Goal: Information Seeking & Learning: Learn about a topic

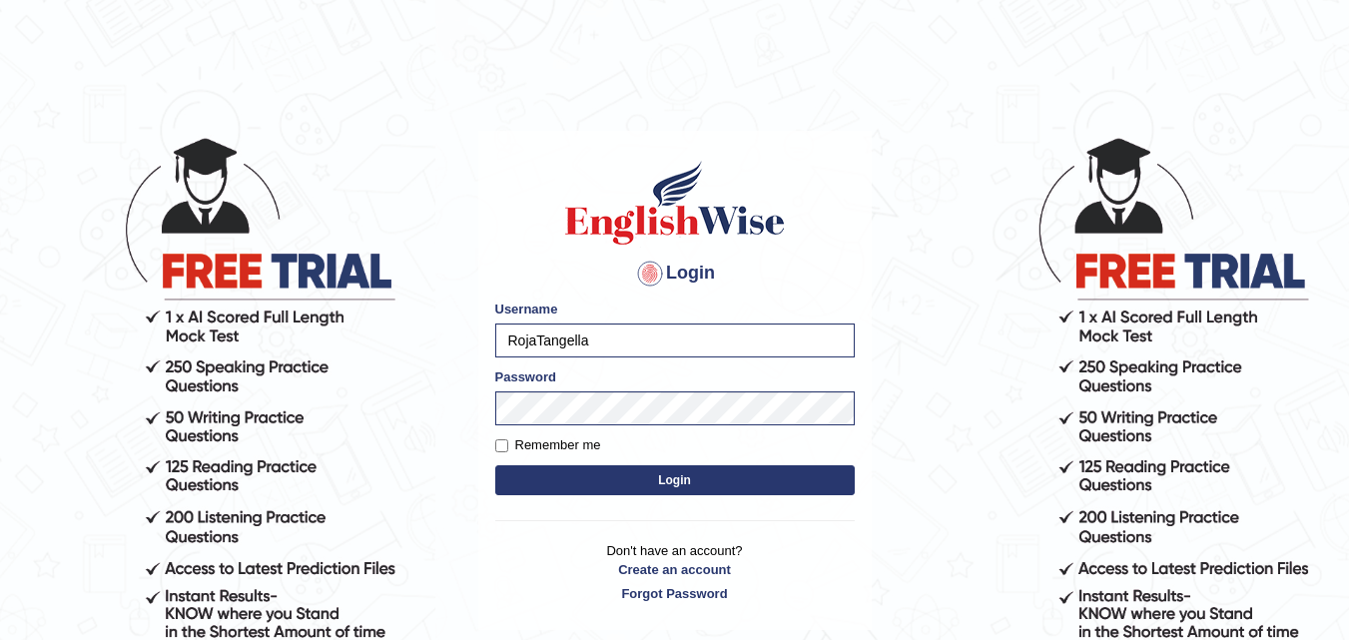
click at [648, 474] on button "Login" at bounding box center [674, 480] width 359 height 30
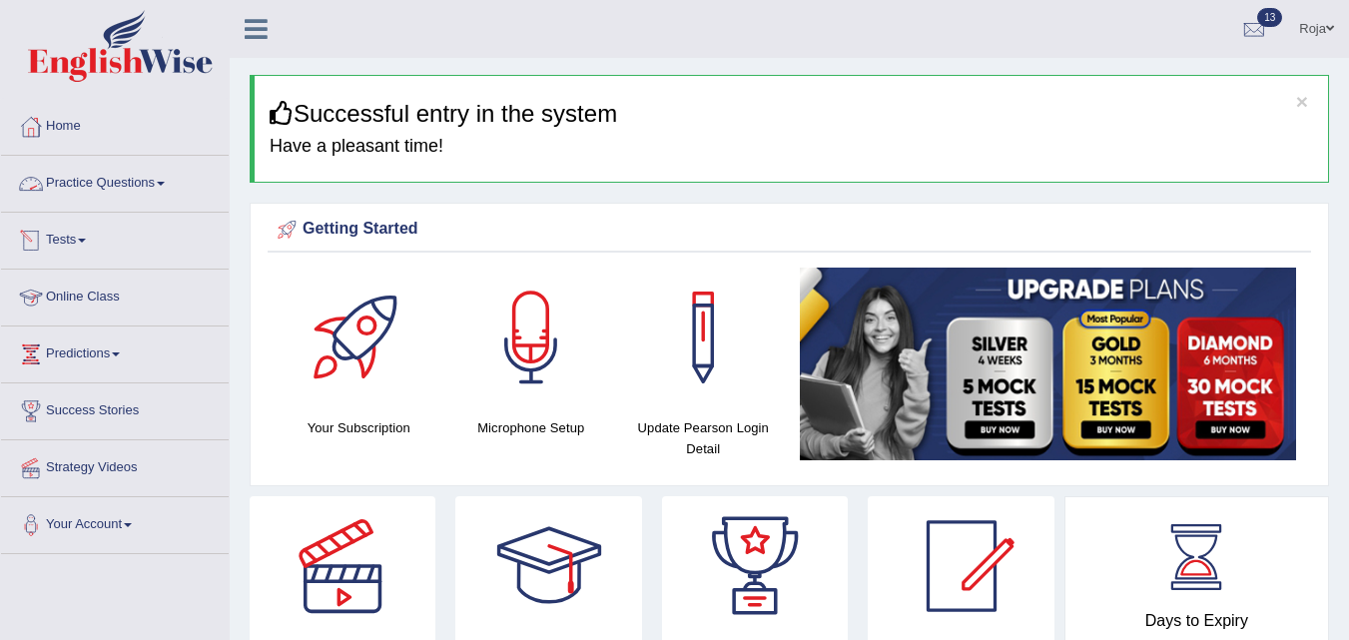
click at [96, 186] on link "Practice Questions" at bounding box center [115, 181] width 228 height 50
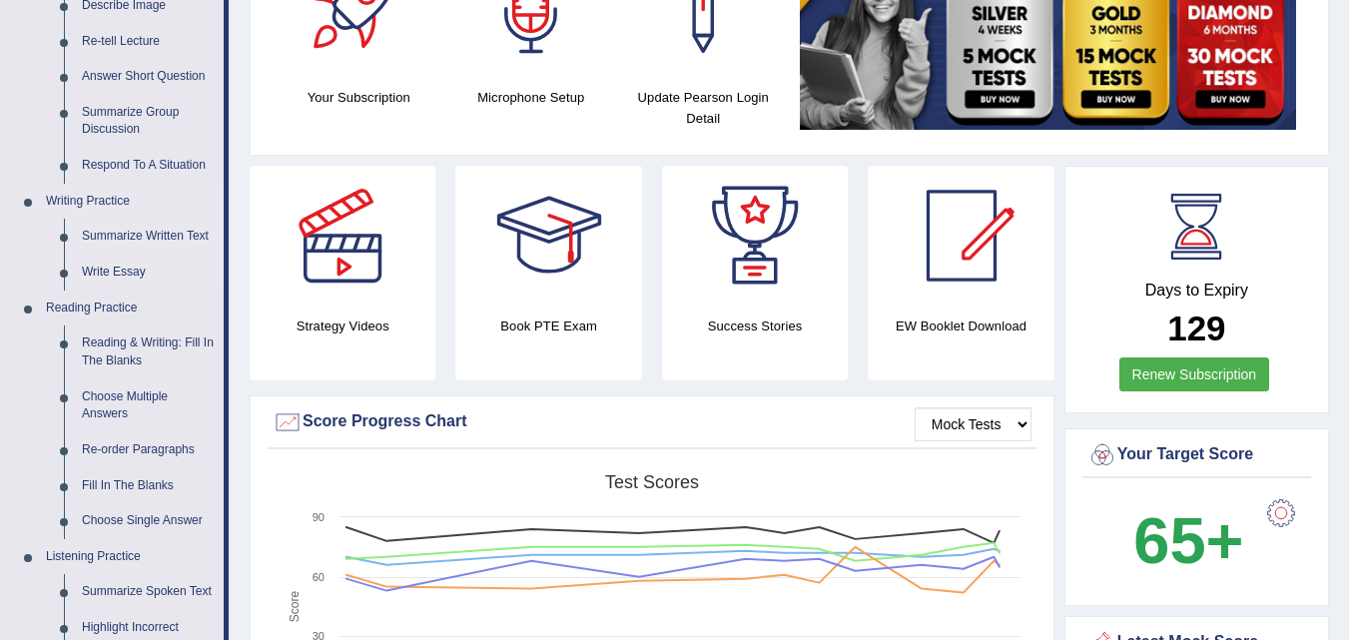
scroll to position [499, 0]
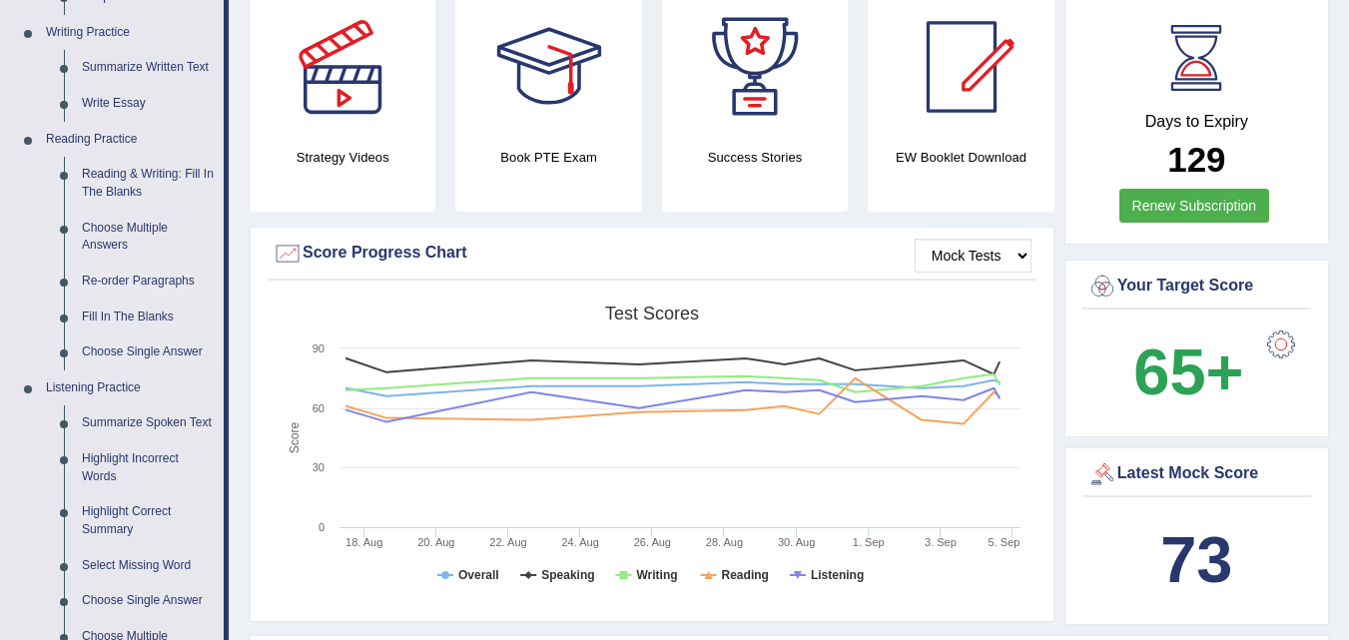
click at [160, 278] on link "Re-order Paragraphs" at bounding box center [148, 282] width 151 height 36
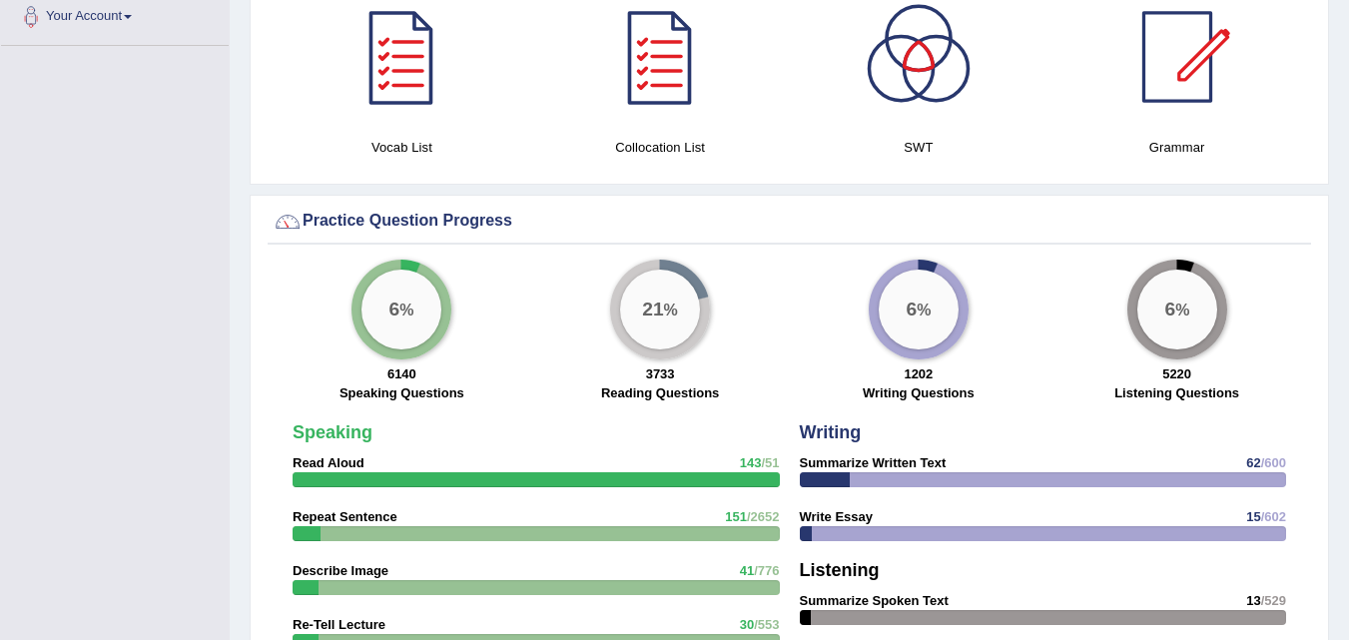
scroll to position [1359, 0]
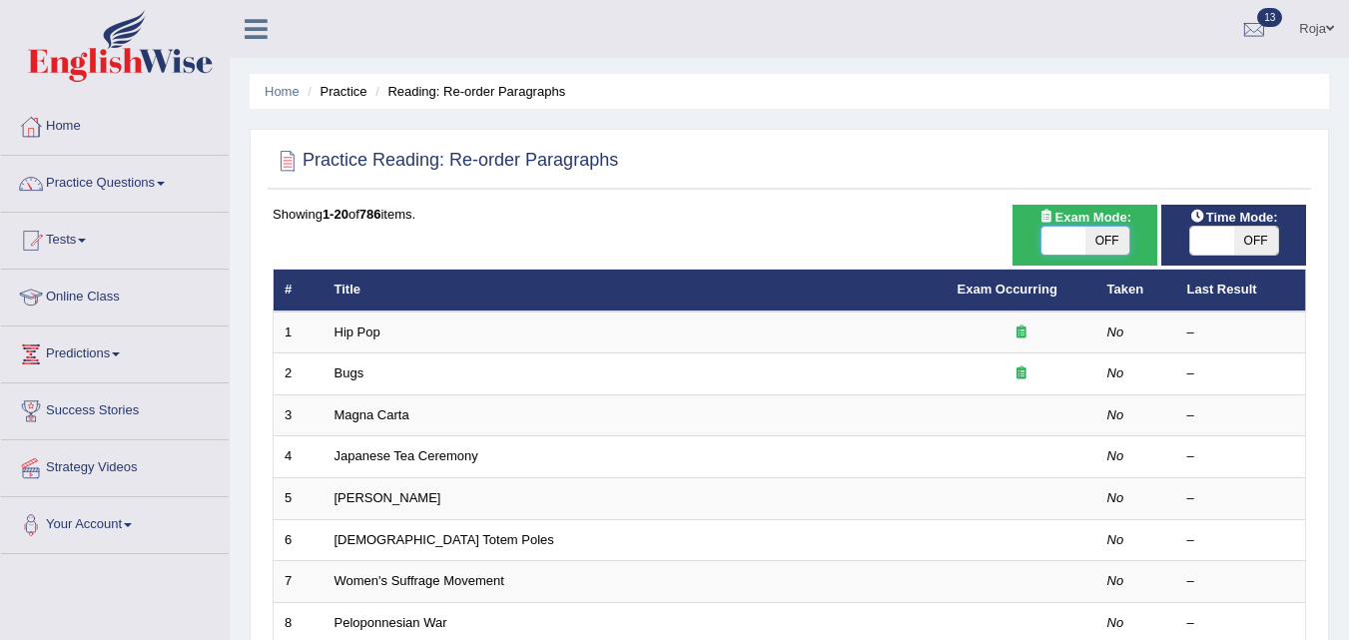
click at [1076, 236] on span at bounding box center [1063, 241] width 44 height 28
checkbox input "true"
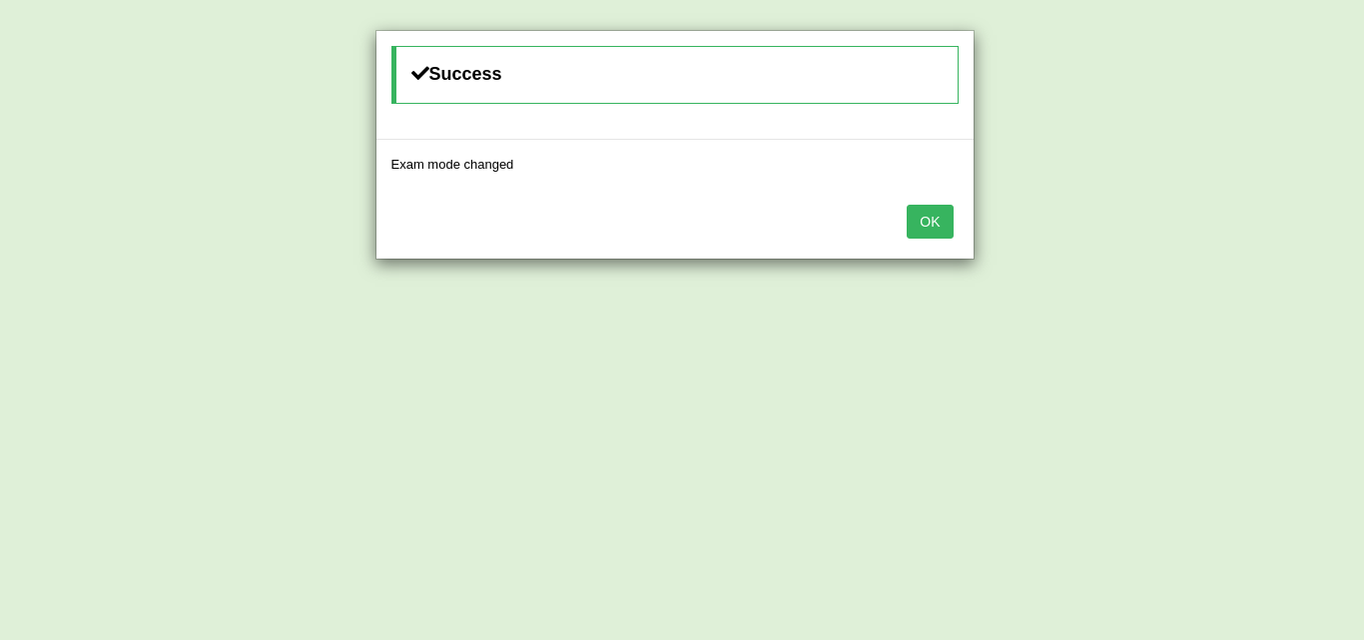
click at [936, 218] on button "OK" at bounding box center [929, 222] width 46 height 34
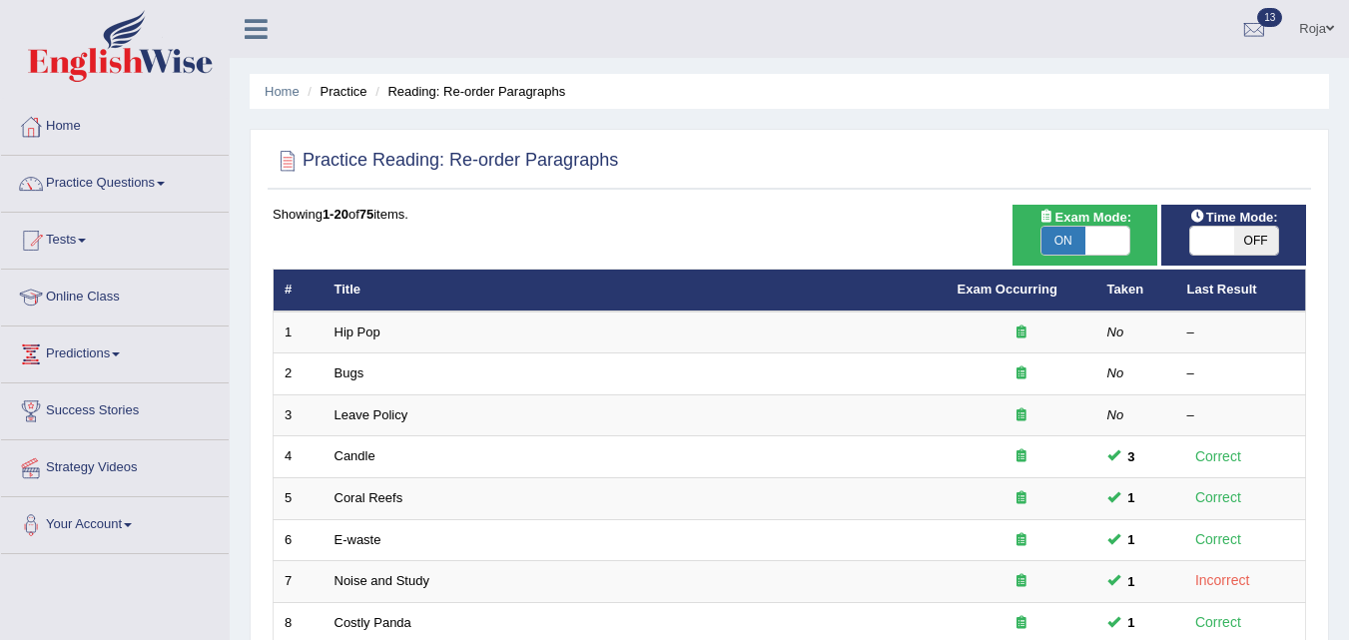
click at [1209, 242] on span at bounding box center [1212, 241] width 44 height 28
checkbox input "true"
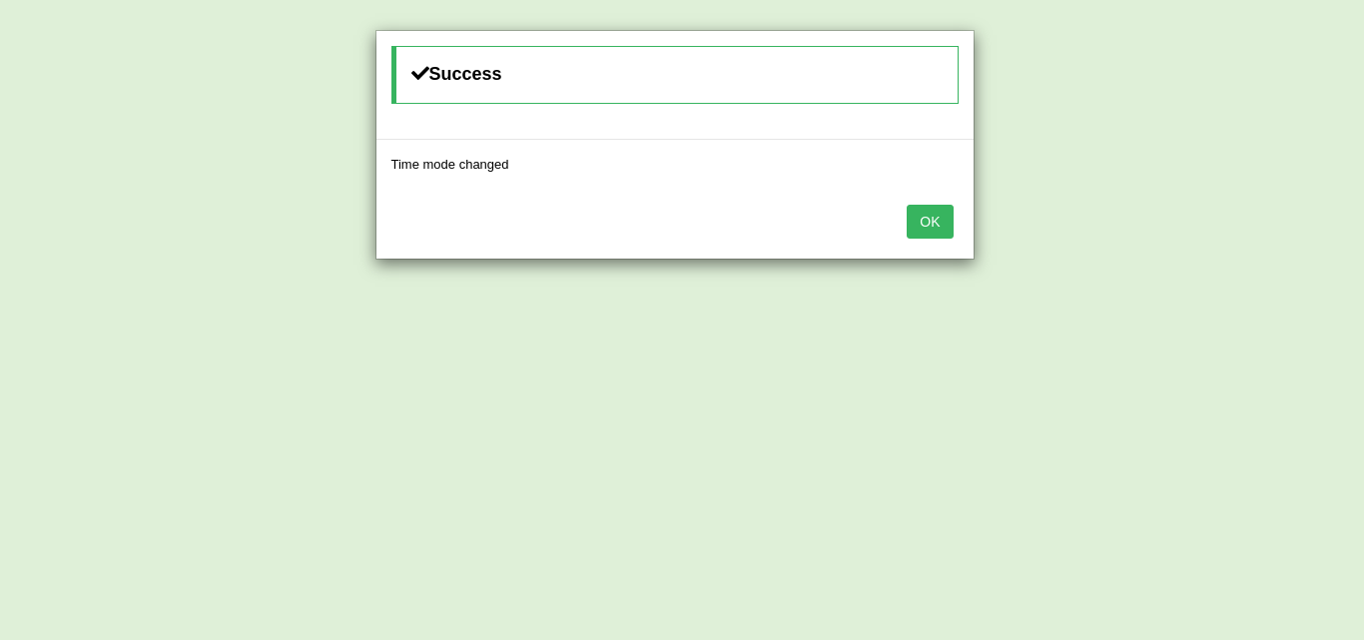
click at [935, 224] on button "OK" at bounding box center [929, 222] width 46 height 34
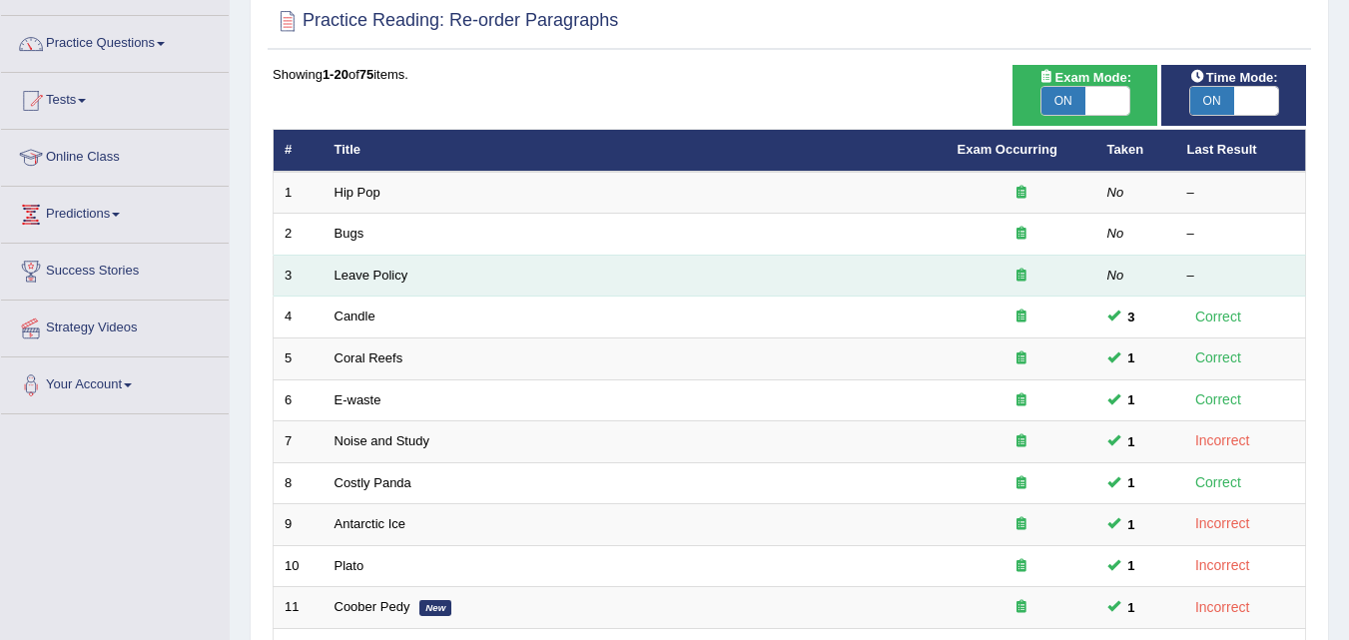
scroll to position [83, 0]
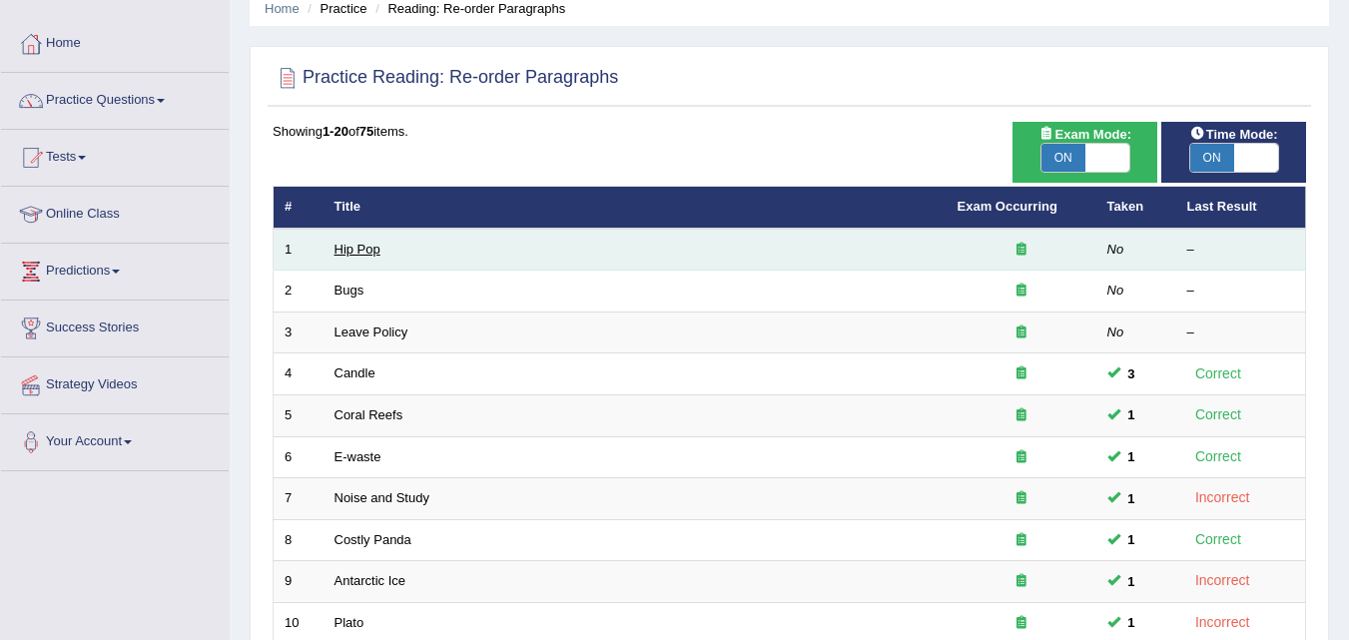
click at [352, 246] on link "Hip Pop" at bounding box center [357, 249] width 46 height 15
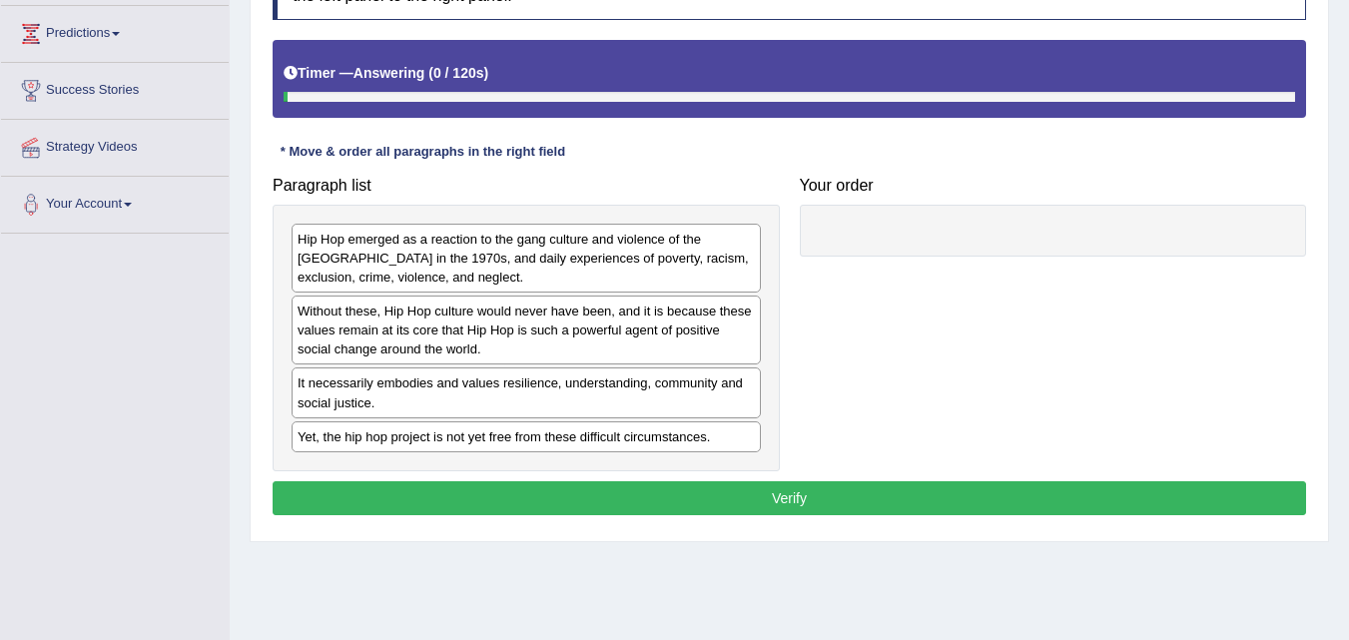
scroll to position [408, 0]
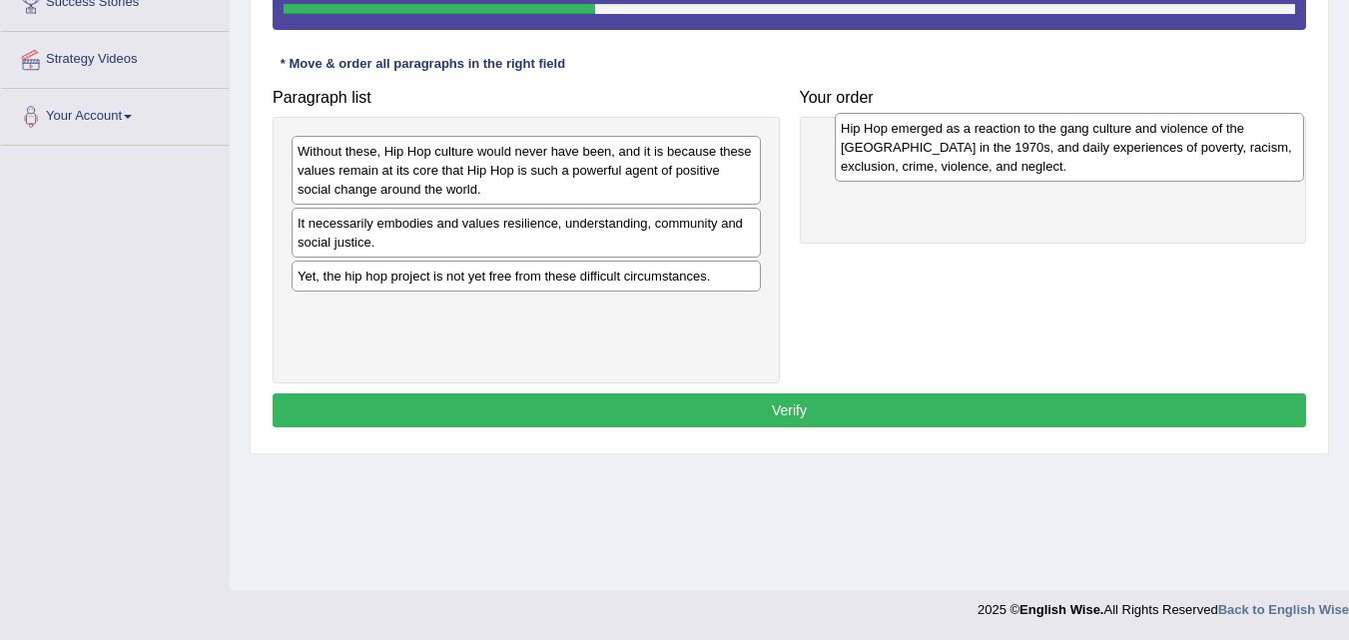
drag, startPoint x: 576, startPoint y: 182, endPoint x: 1119, endPoint y: 159, distance: 543.5
click at [1119, 159] on div "Hip Hop emerged as a reaction to the gang culture and violence of the South Bro…" at bounding box center [1068, 147] width 469 height 69
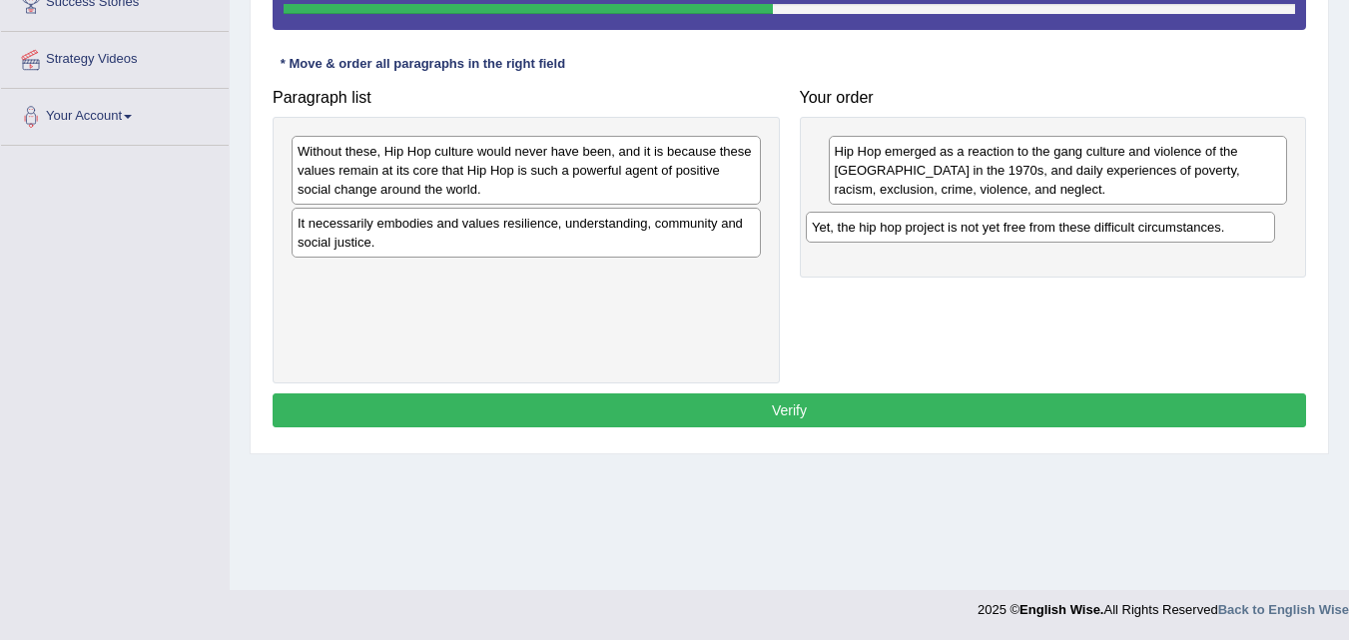
drag, startPoint x: 591, startPoint y: 277, endPoint x: 1107, endPoint y: 225, distance: 518.8
click at [1107, 225] on div "Yet, the hip hop project is not yet free from these difficult circumstances." at bounding box center [1040, 227] width 469 height 31
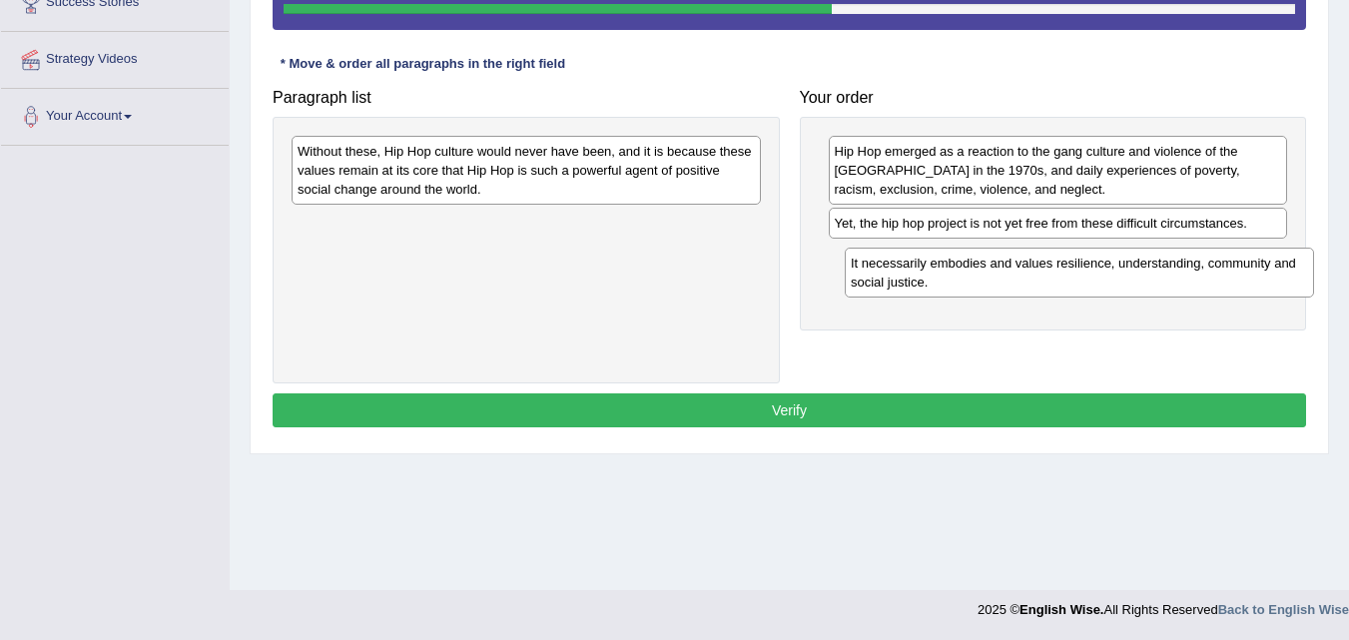
drag, startPoint x: 581, startPoint y: 229, endPoint x: 1130, endPoint y: 269, distance: 550.4
click at [1130, 269] on div "It necessarily embodies and values resilience, understanding, community and soc…" at bounding box center [1078, 273] width 469 height 50
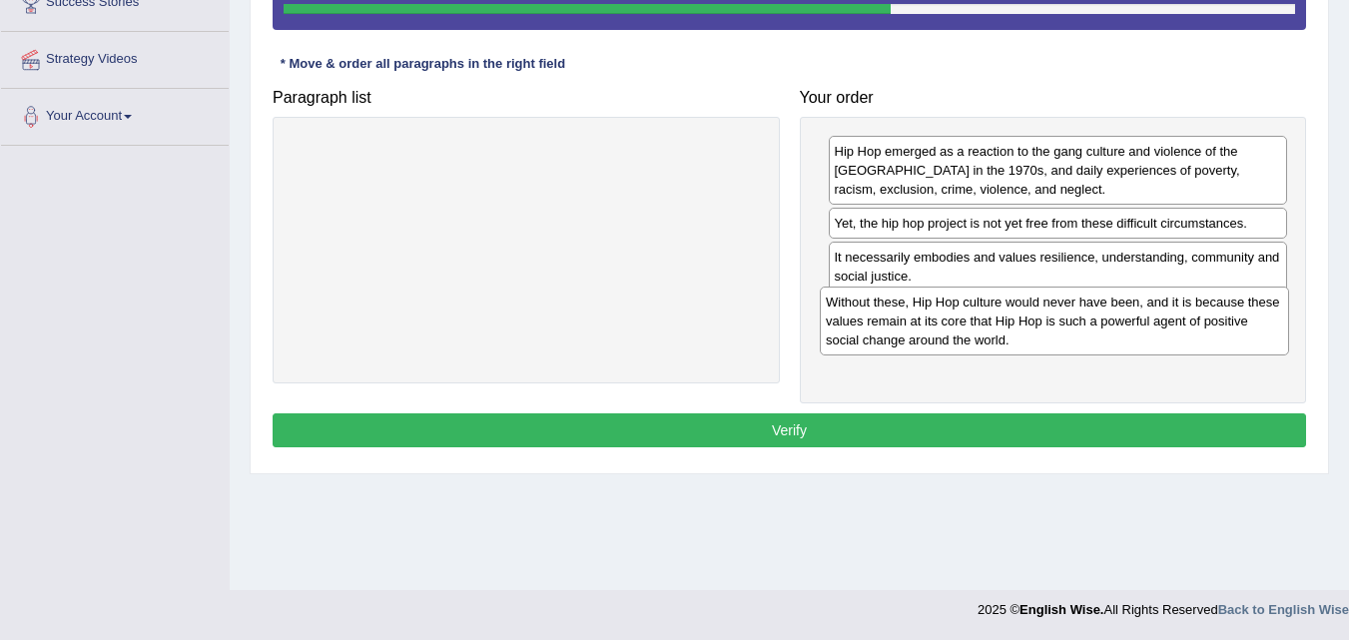
drag, startPoint x: 579, startPoint y: 184, endPoint x: 1107, endPoint y: 331, distance: 548.3
click at [1107, 331] on div "Without these, Hip Hop culture would never have been, and it is because these v…" at bounding box center [1054, 320] width 469 height 69
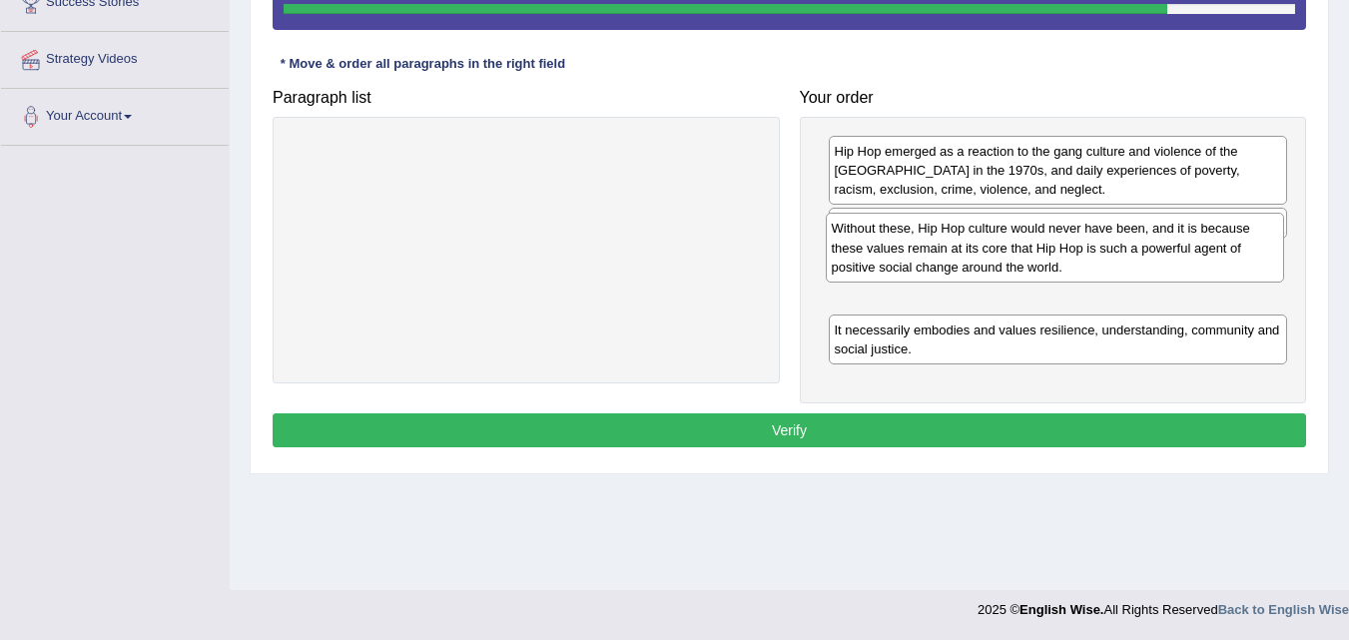
drag, startPoint x: 956, startPoint y: 329, endPoint x: 953, endPoint y: 248, distance: 81.9
click at [953, 248] on div "Without these, Hip Hop culture would never have been, and it is because these v…" at bounding box center [1054, 247] width 459 height 69
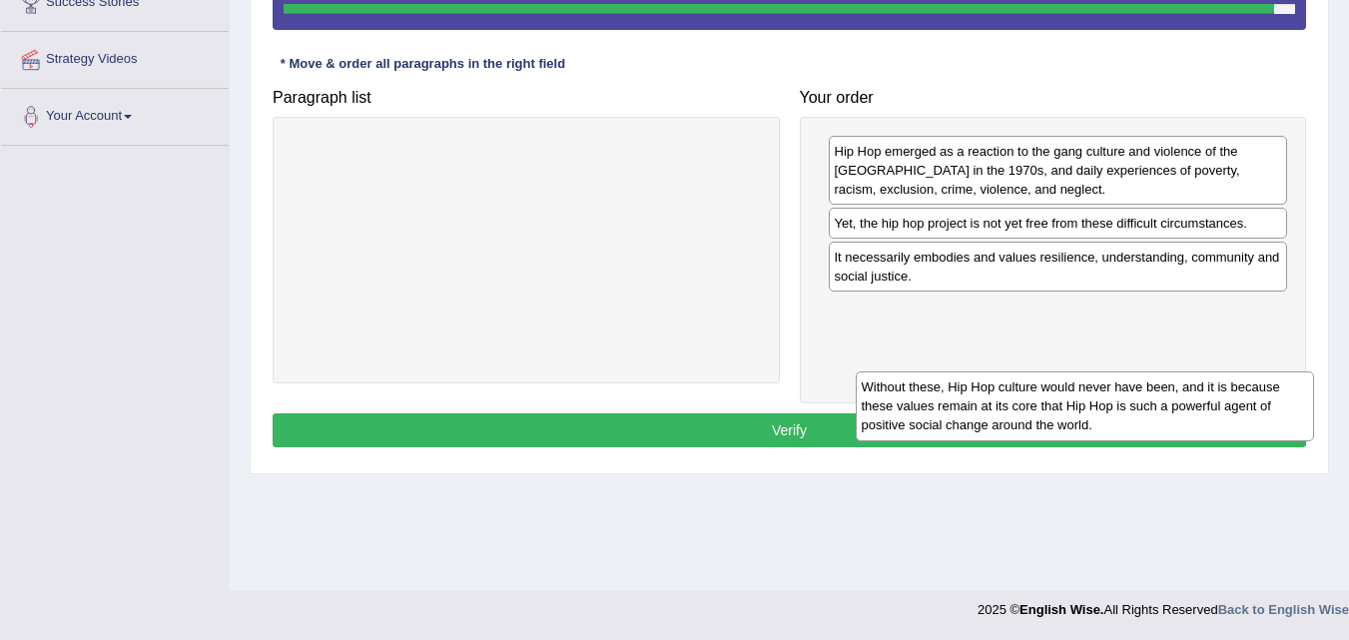
drag, startPoint x: 947, startPoint y: 315, endPoint x: 940, endPoint y: 366, distance: 51.4
click at [942, 372] on div "Without these, Hip Hop culture would never have been, and it is because these v…" at bounding box center [1084, 405] width 459 height 69
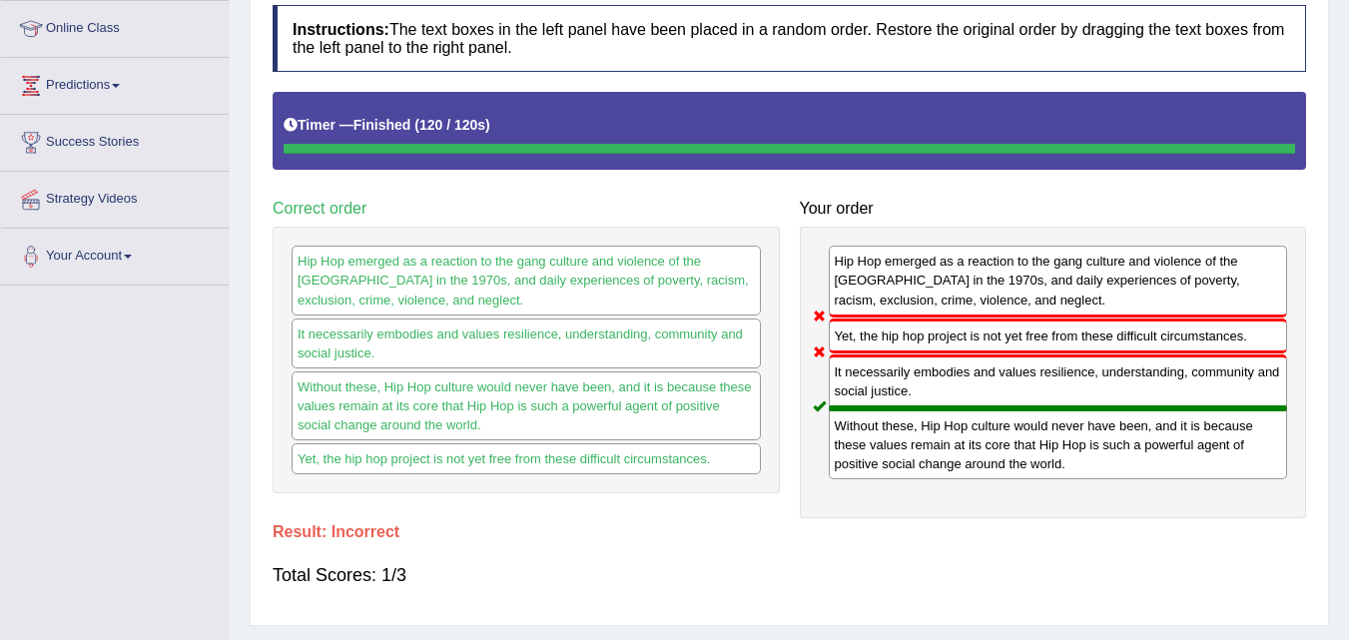
scroll to position [9, 0]
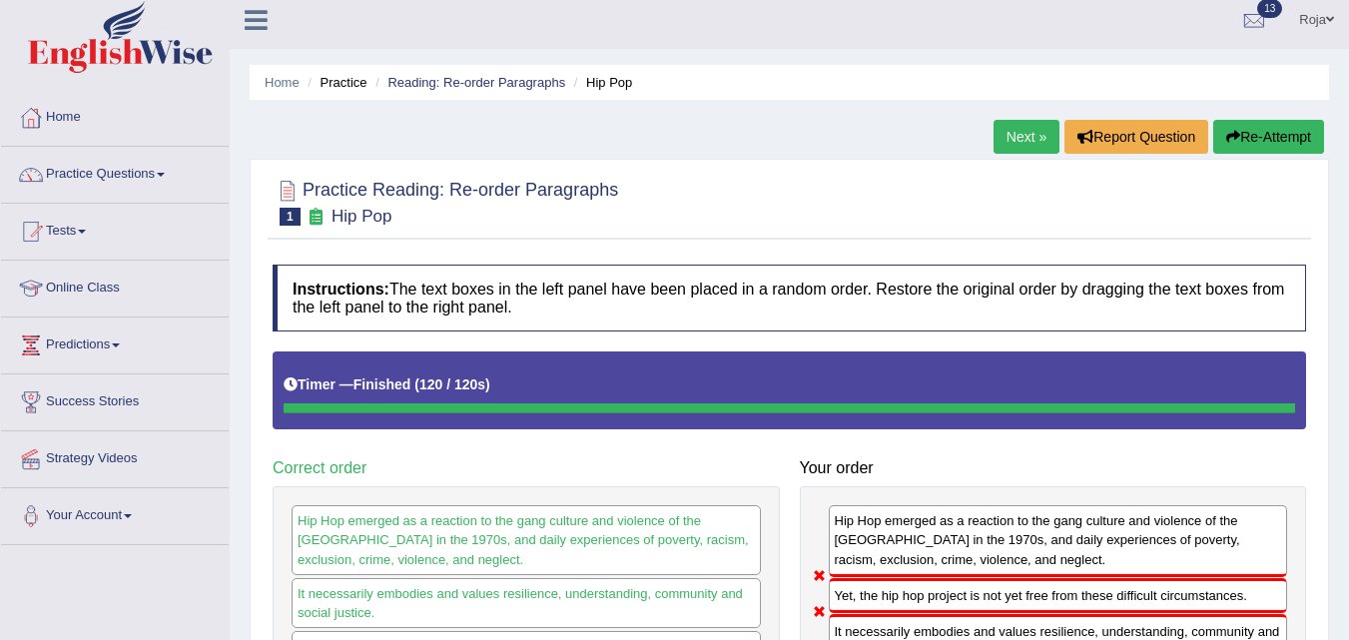
click at [1007, 125] on link "Next »" at bounding box center [1026, 137] width 66 height 34
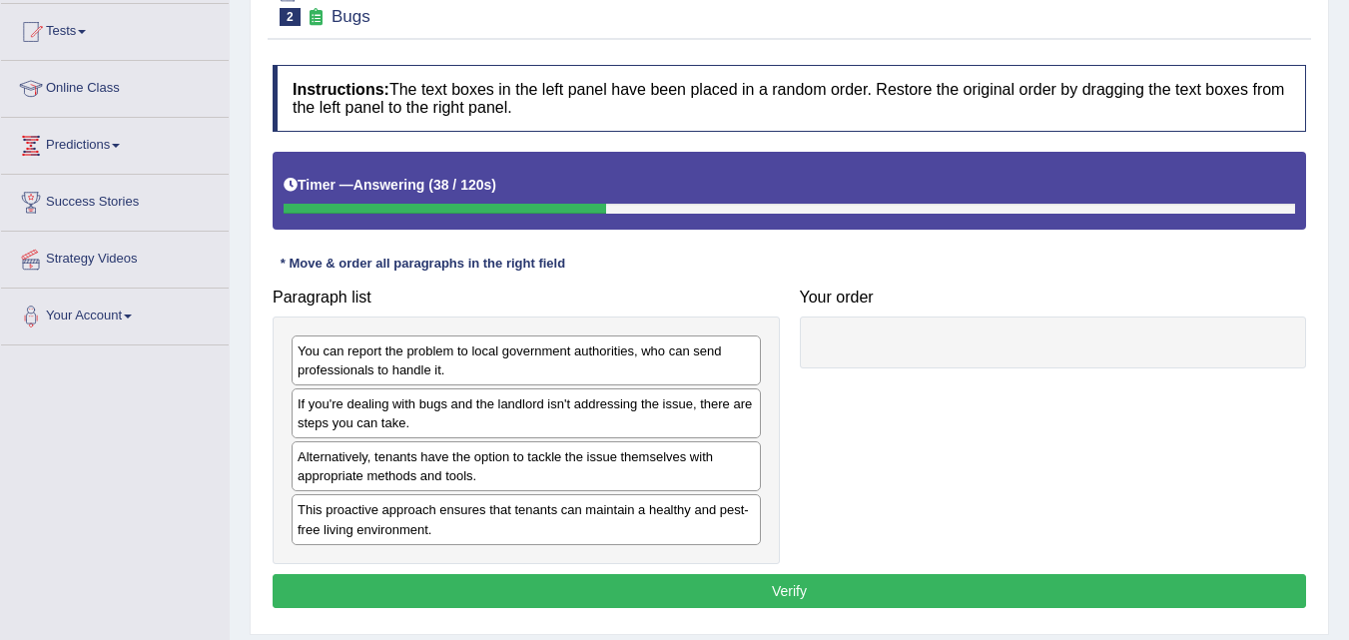
scroll to position [308, 0]
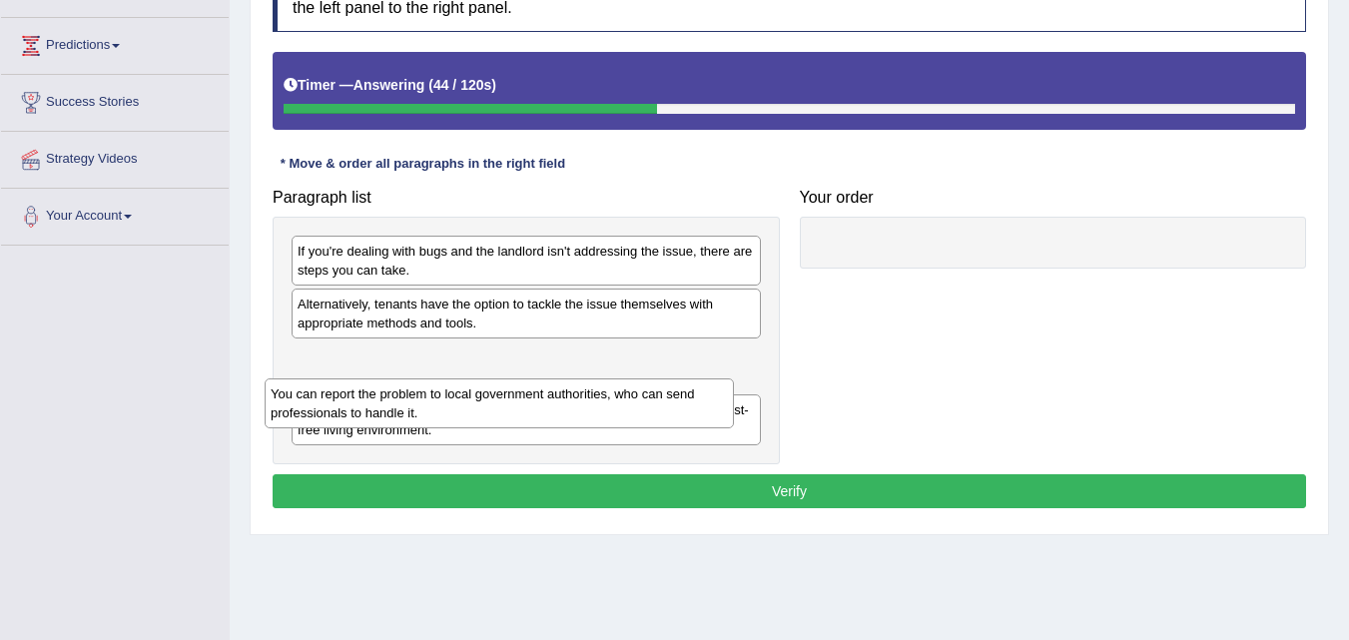
drag, startPoint x: 584, startPoint y: 274, endPoint x: 560, endPoint y: 378, distance: 106.5
click at [554, 402] on div "You can report the problem to local government authorities, who can send profes…" at bounding box center [499, 403] width 469 height 50
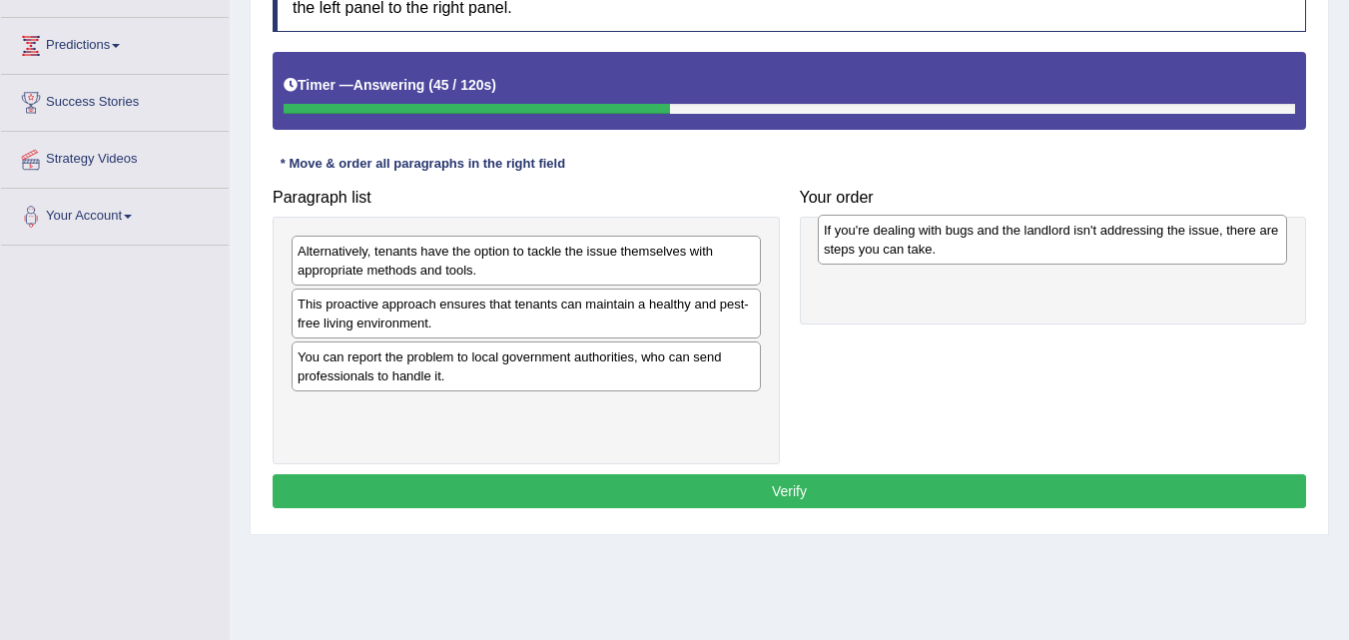
drag, startPoint x: 537, startPoint y: 270, endPoint x: 1063, endPoint y: 247, distance: 526.5
click at [1063, 247] on div "If you're dealing with bugs and the landlord isn't addressing the issue, there …" at bounding box center [1052, 240] width 469 height 50
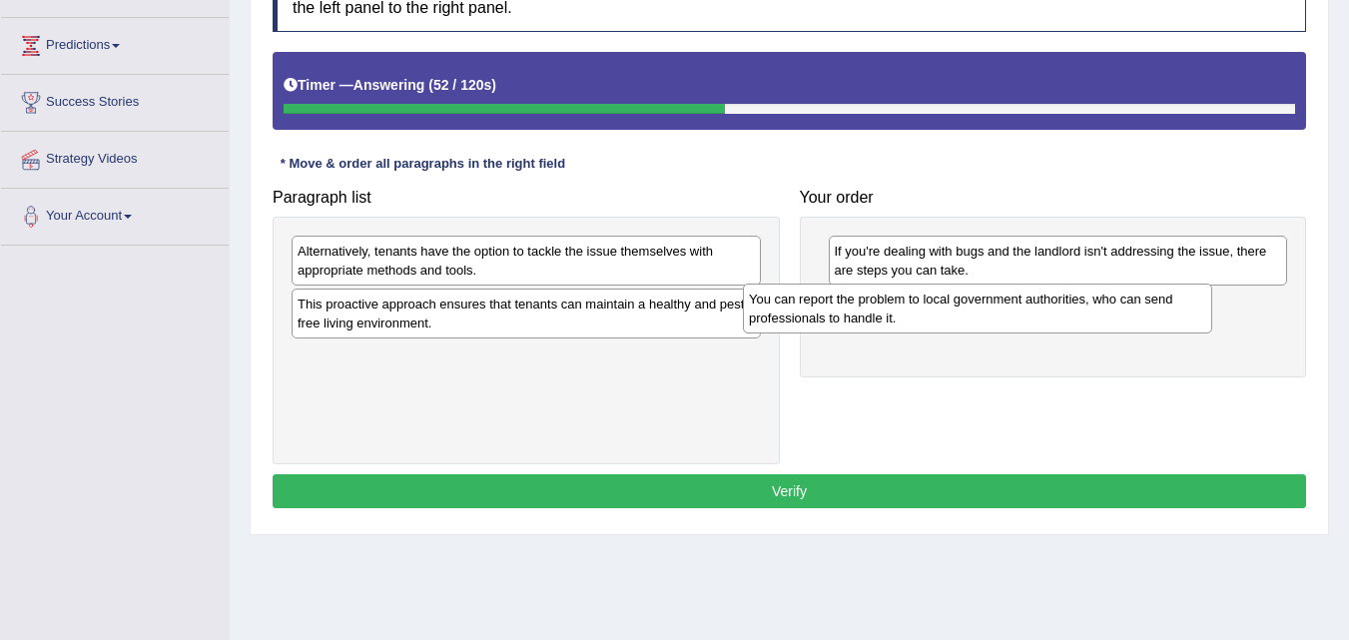
drag, startPoint x: 585, startPoint y: 379, endPoint x: 1098, endPoint y: 320, distance: 516.4
click at [1098, 320] on div "You can report the problem to local government authorities, who can send profes…" at bounding box center [977, 308] width 469 height 50
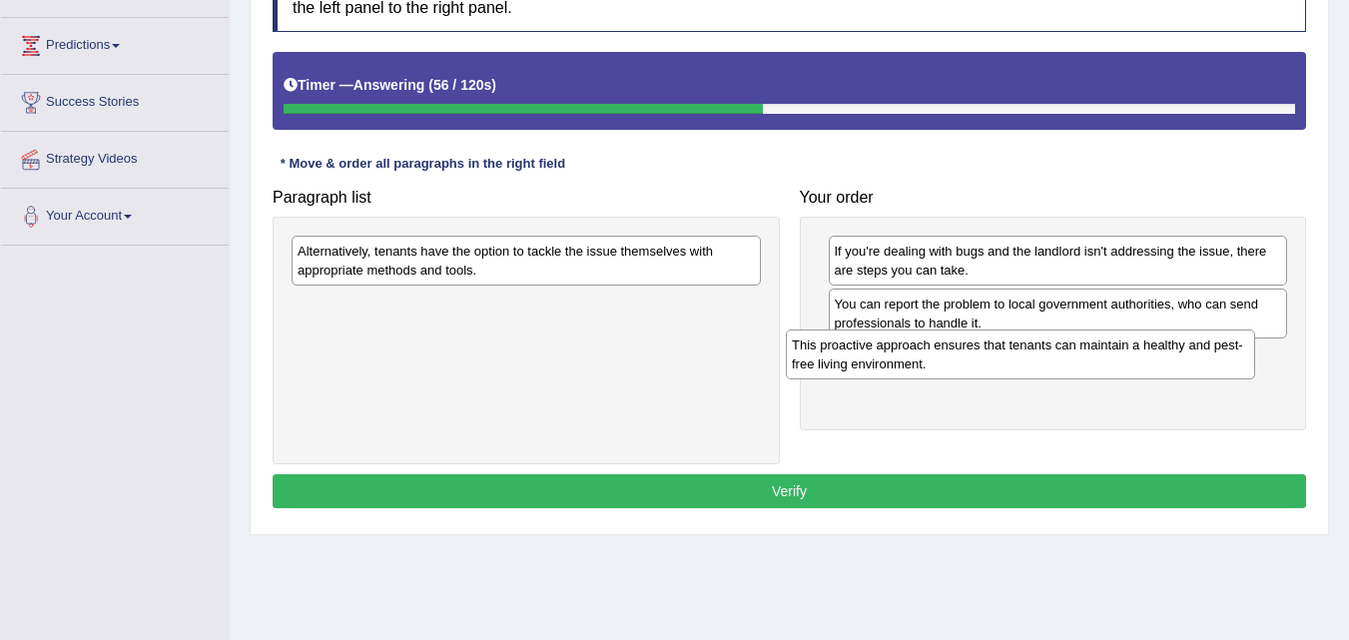
drag, startPoint x: 632, startPoint y: 323, endPoint x: 1187, endPoint y: 369, distance: 556.9
click at [1186, 369] on div "This proactive approach ensures that tenants can maintain a healthy and pest-fr…" at bounding box center [1020, 354] width 469 height 50
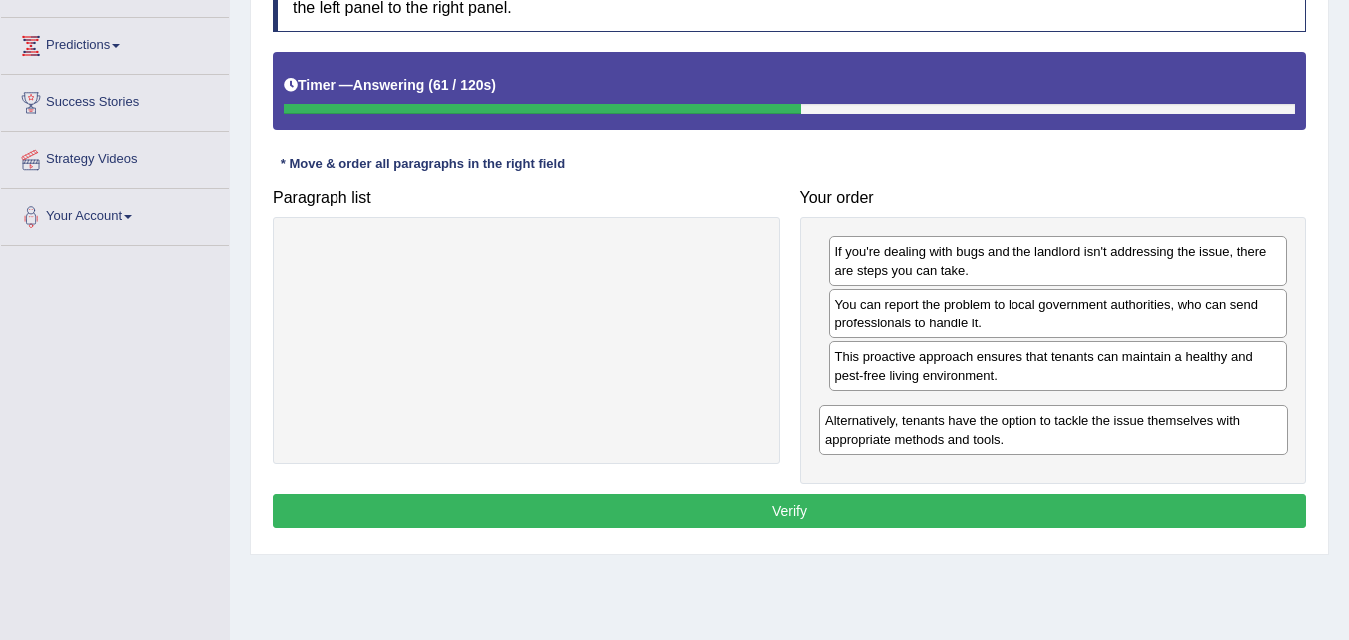
drag, startPoint x: 530, startPoint y: 259, endPoint x: 1061, endPoint y: 425, distance: 556.6
click at [1061, 425] on div "Alternatively, tenants have the option to tackle the issue themselves with appr…" at bounding box center [1053, 430] width 469 height 50
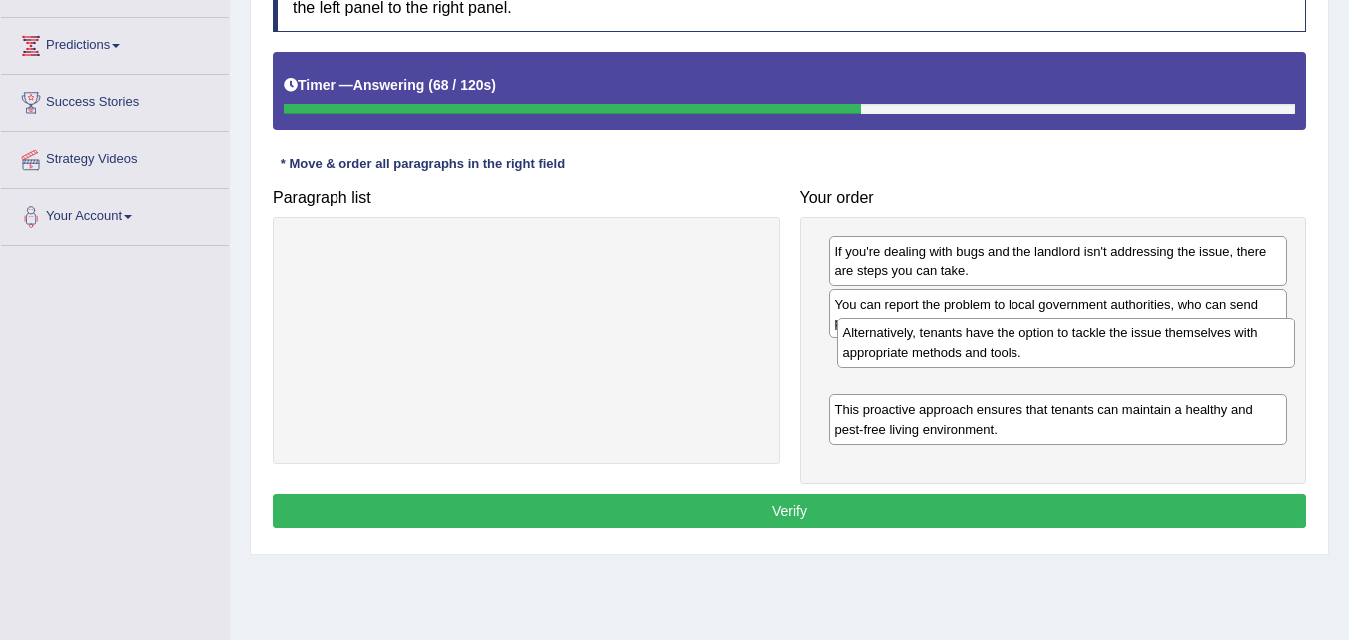
drag, startPoint x: 1098, startPoint y: 421, endPoint x: 1097, endPoint y: 345, distance: 75.9
click at [1097, 343] on div "Alternatively, tenants have the option to tackle the issue themselves with appr…" at bounding box center [1065, 342] width 459 height 50
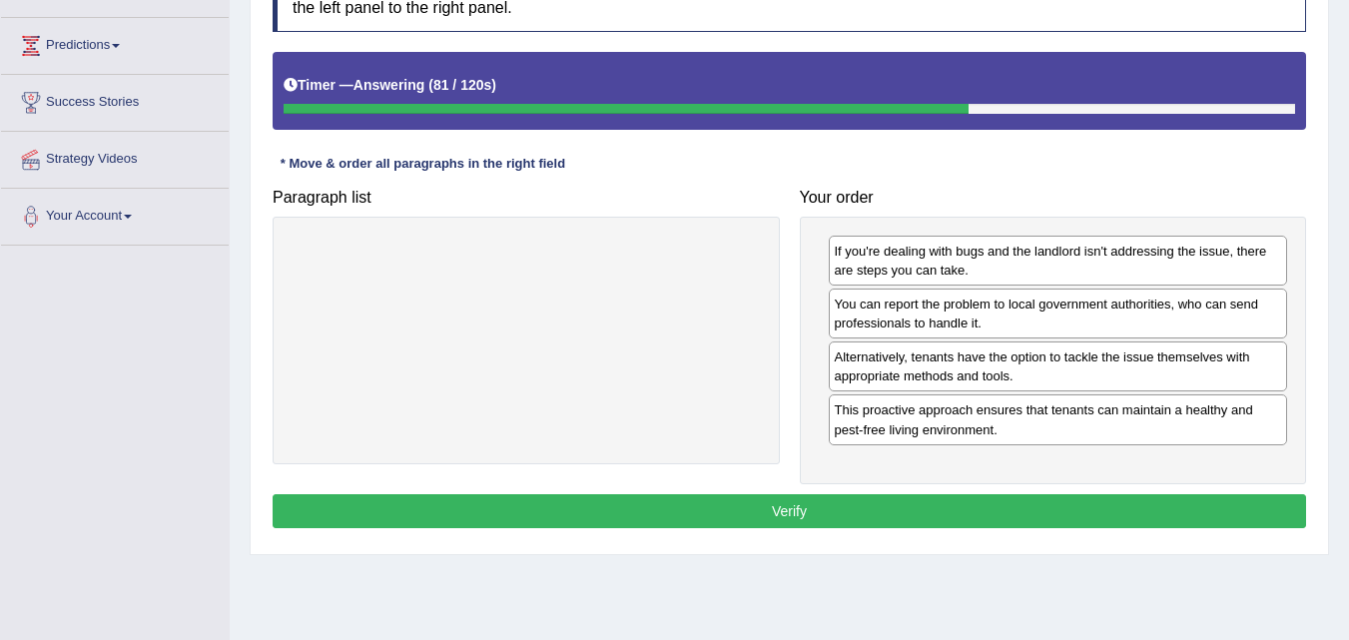
click at [942, 503] on button "Verify" at bounding box center [789, 511] width 1033 height 34
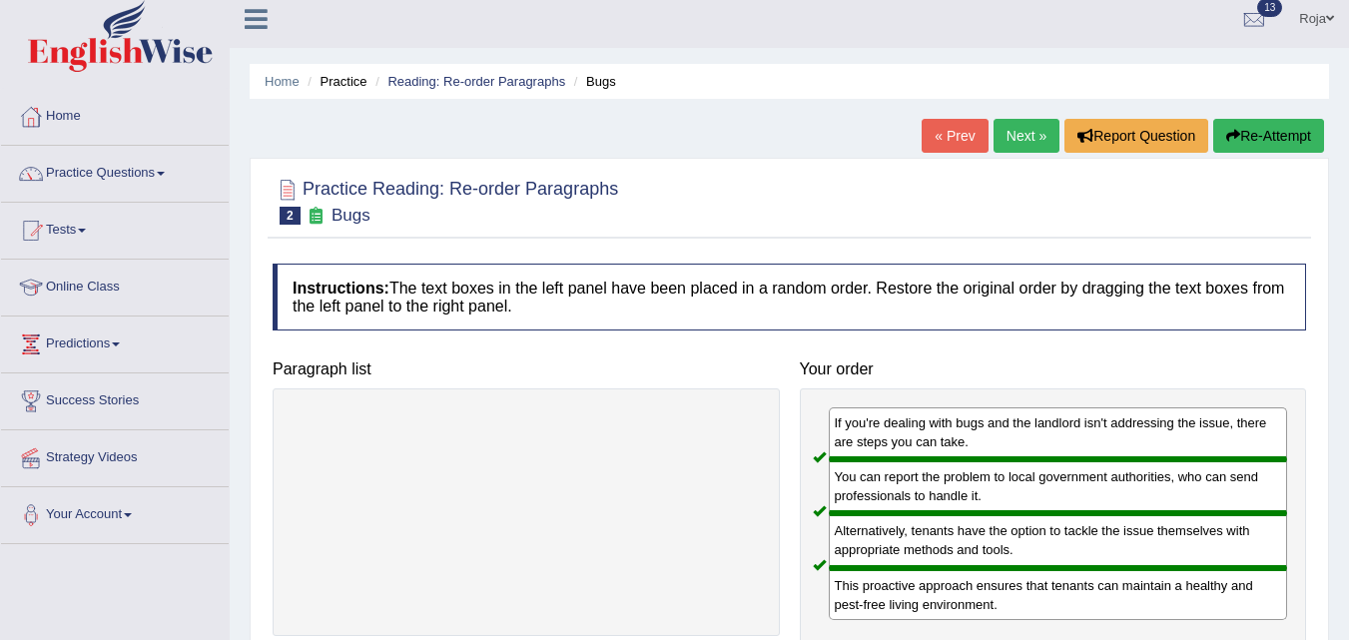
scroll to position [0, 0]
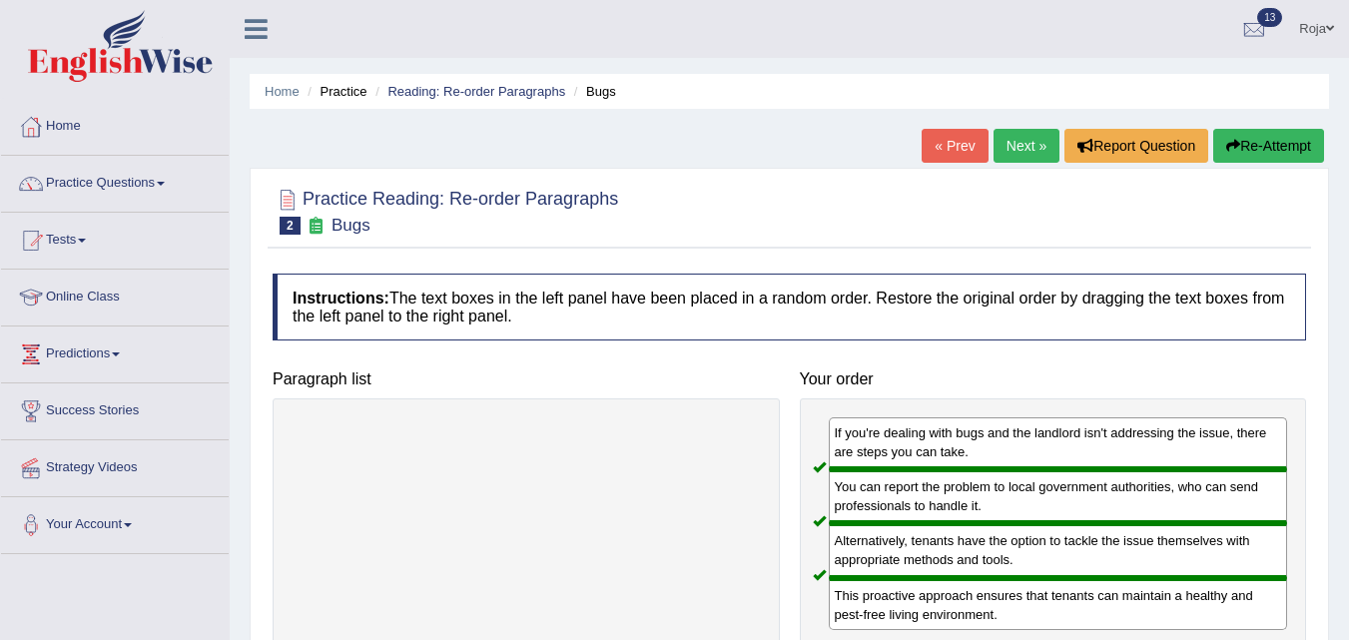
click at [1014, 149] on link "Next »" at bounding box center [1026, 146] width 66 height 34
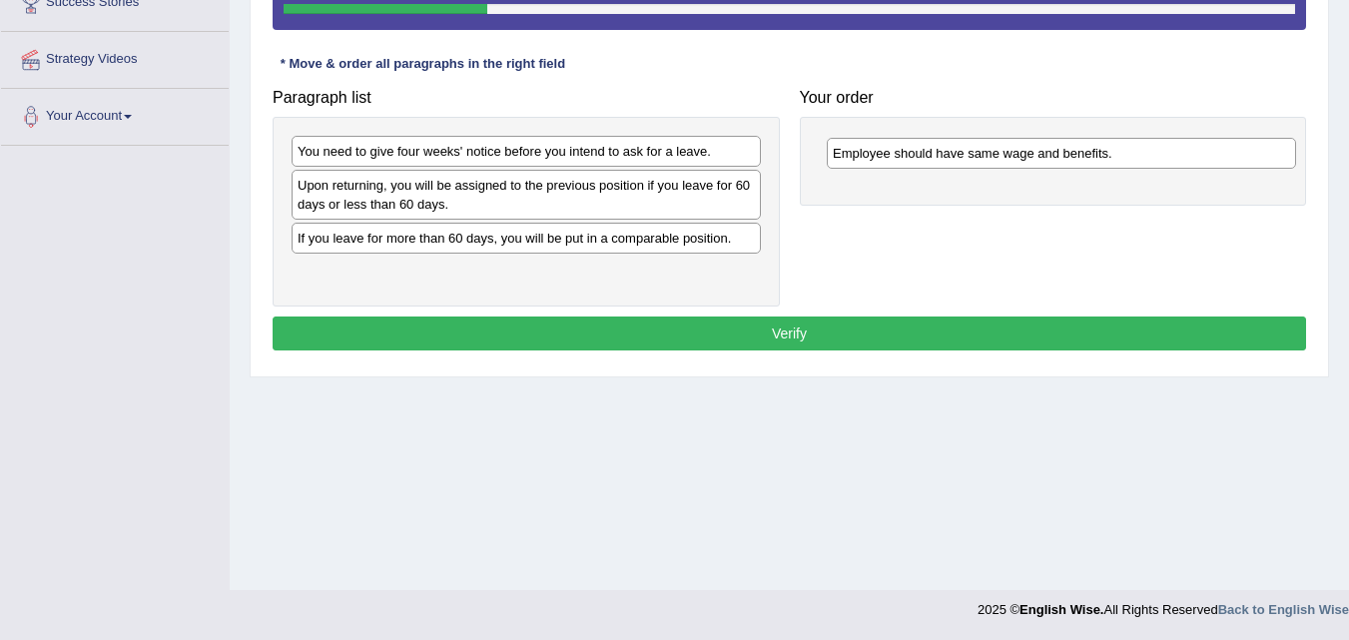
drag, startPoint x: 453, startPoint y: 244, endPoint x: 991, endPoint y: 156, distance: 545.1
click at [991, 156] on div "Employee should have same wage and benefits." at bounding box center [1060, 153] width 469 height 31
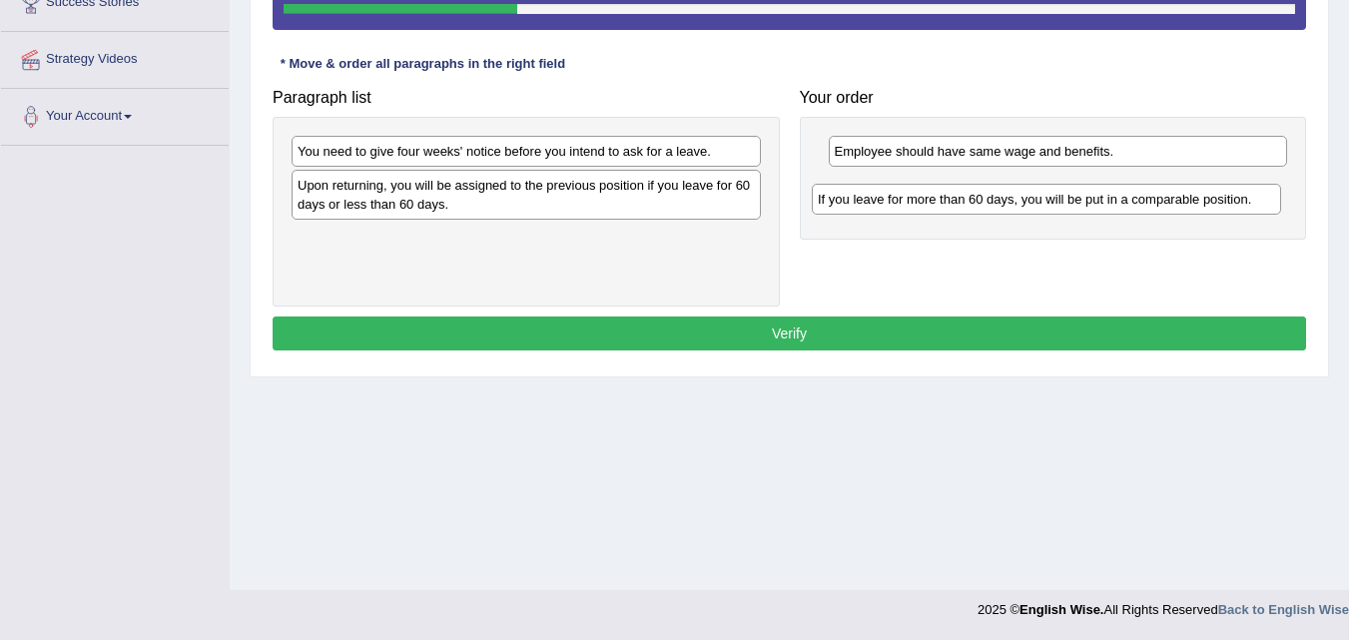
drag, startPoint x: 554, startPoint y: 241, endPoint x: 1074, endPoint y: 202, distance: 521.5
click at [1074, 202] on div "If you leave for more than 60 days, you will be put in a comparable position." at bounding box center [1046, 199] width 469 height 31
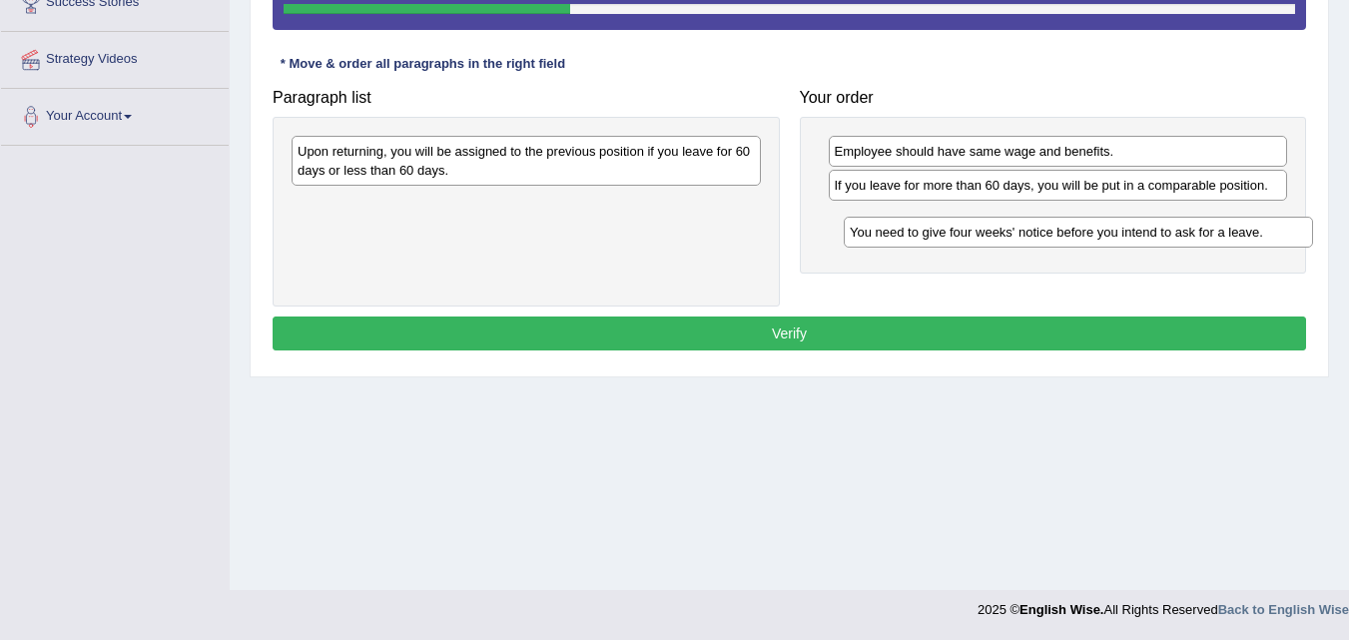
drag, startPoint x: 444, startPoint y: 147, endPoint x: 1005, endPoint y: 218, distance: 565.4
click at [1006, 217] on div "You need to give four weeks' notice before you intend to ask for a leave." at bounding box center [1077, 232] width 469 height 31
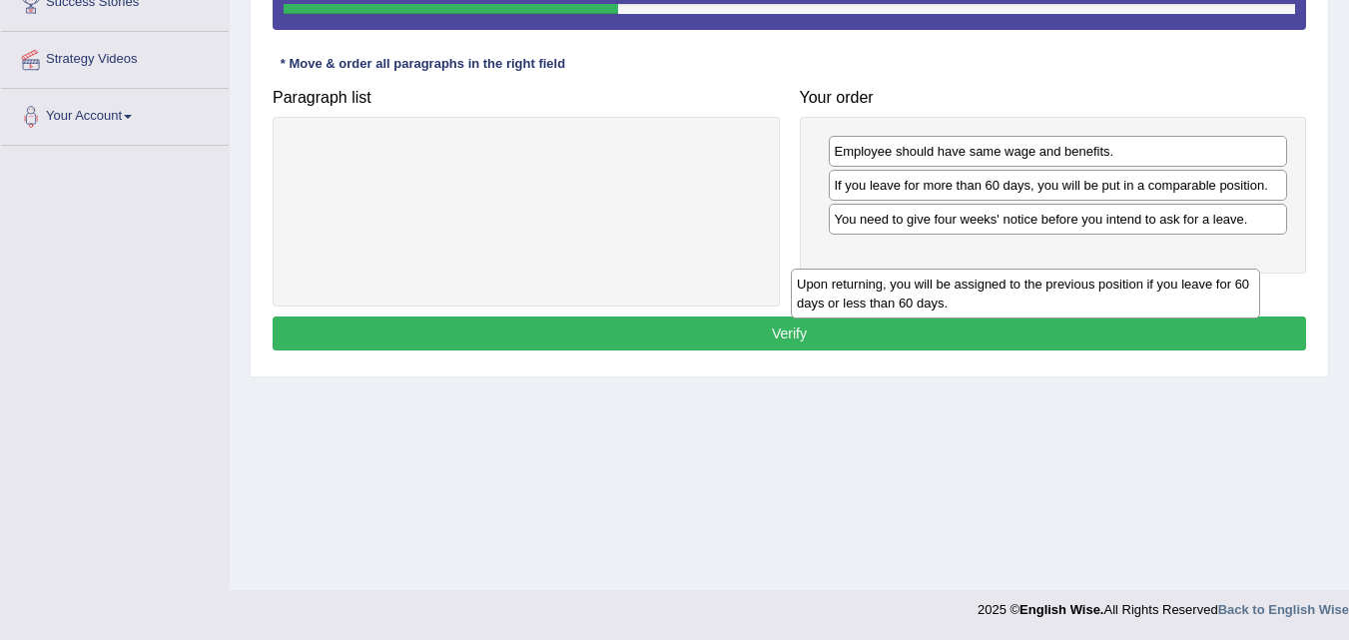
drag, startPoint x: 561, startPoint y: 165, endPoint x: 1065, endPoint y: 285, distance: 518.3
click at [1065, 290] on div "Upon returning, you will be assigned to the previous position if you leave for …" at bounding box center [1025, 294] width 469 height 50
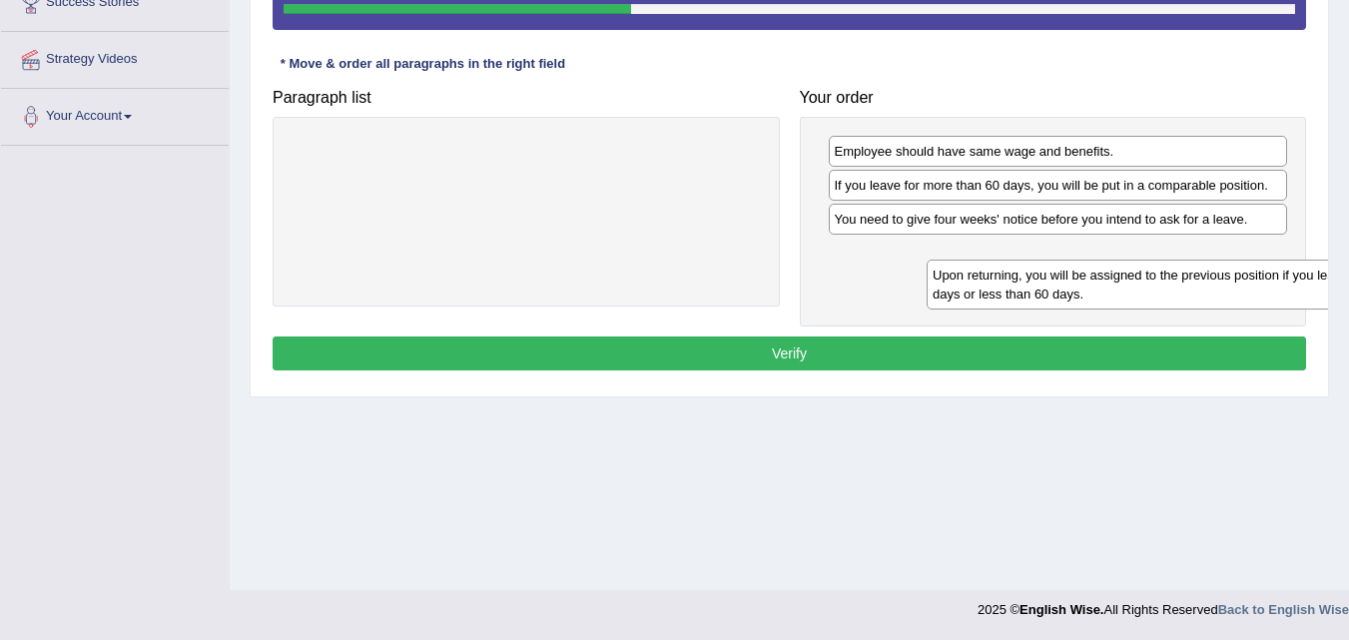
drag, startPoint x: 582, startPoint y: 159, endPoint x: 1137, endPoint y: 258, distance: 563.7
click at [1180, 266] on div "Upon returning, you will be assigned to the previous position if you leave for …" at bounding box center [1160, 285] width 469 height 50
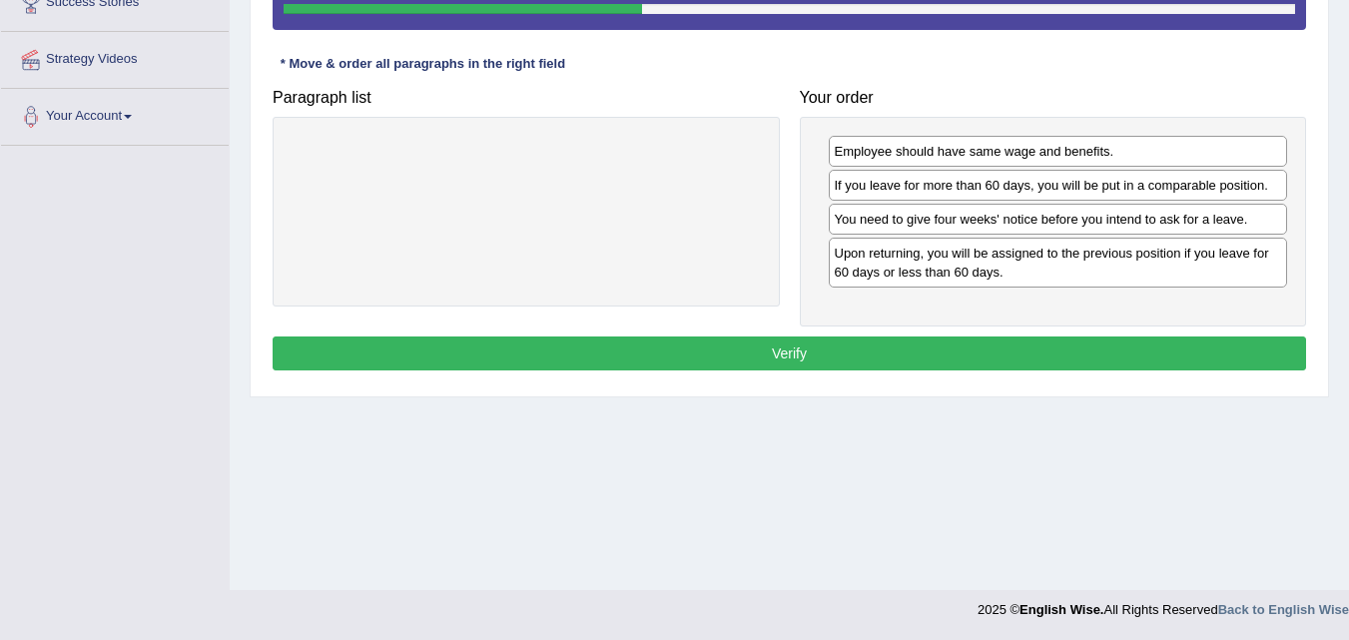
click at [958, 345] on button "Verify" at bounding box center [789, 353] width 1033 height 34
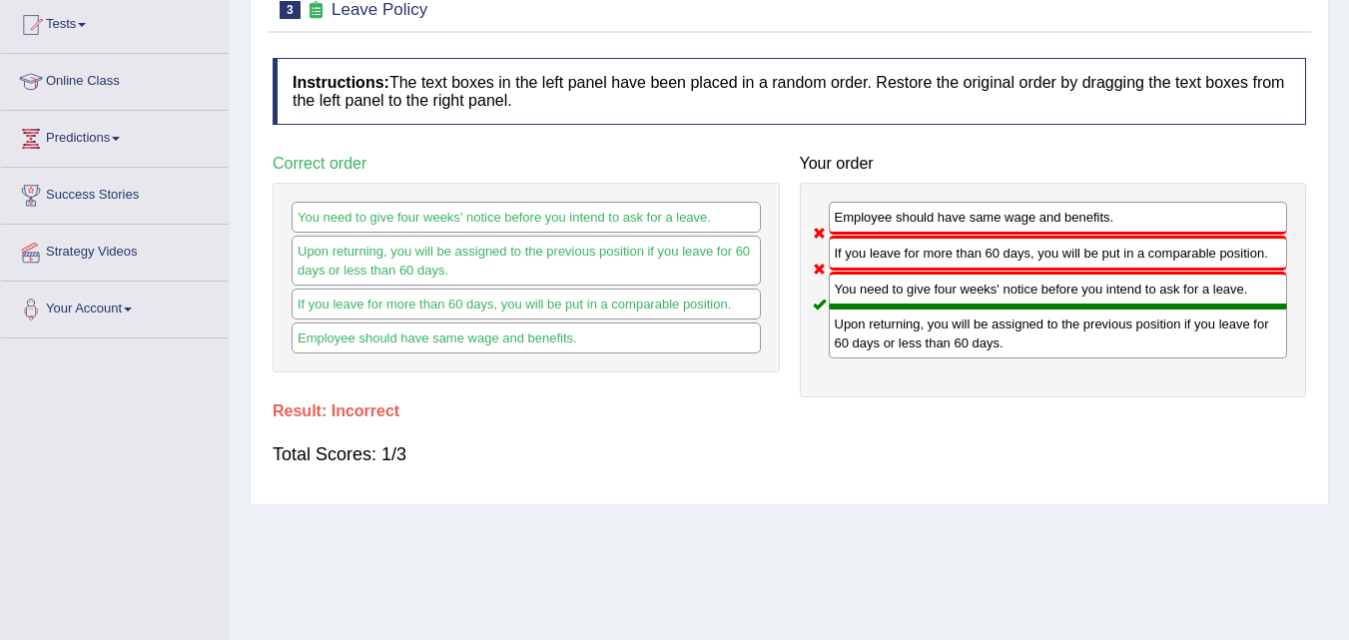
scroll to position [109, 0]
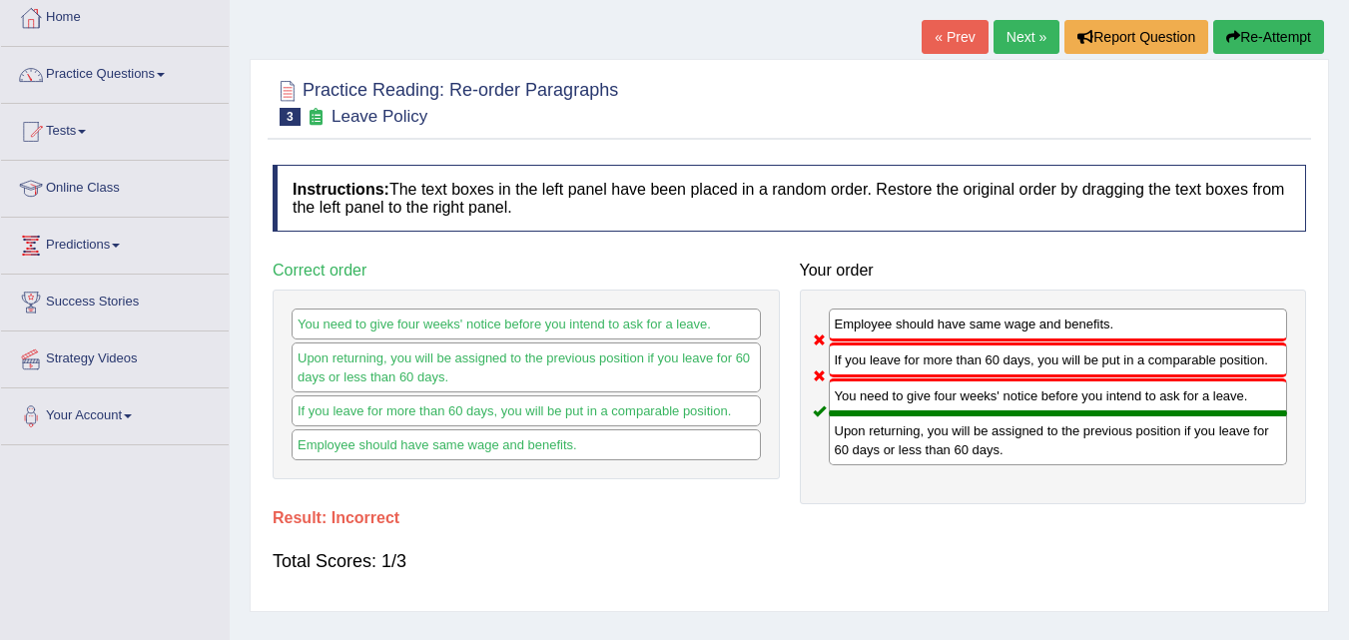
click at [1017, 41] on link "Next »" at bounding box center [1026, 37] width 66 height 34
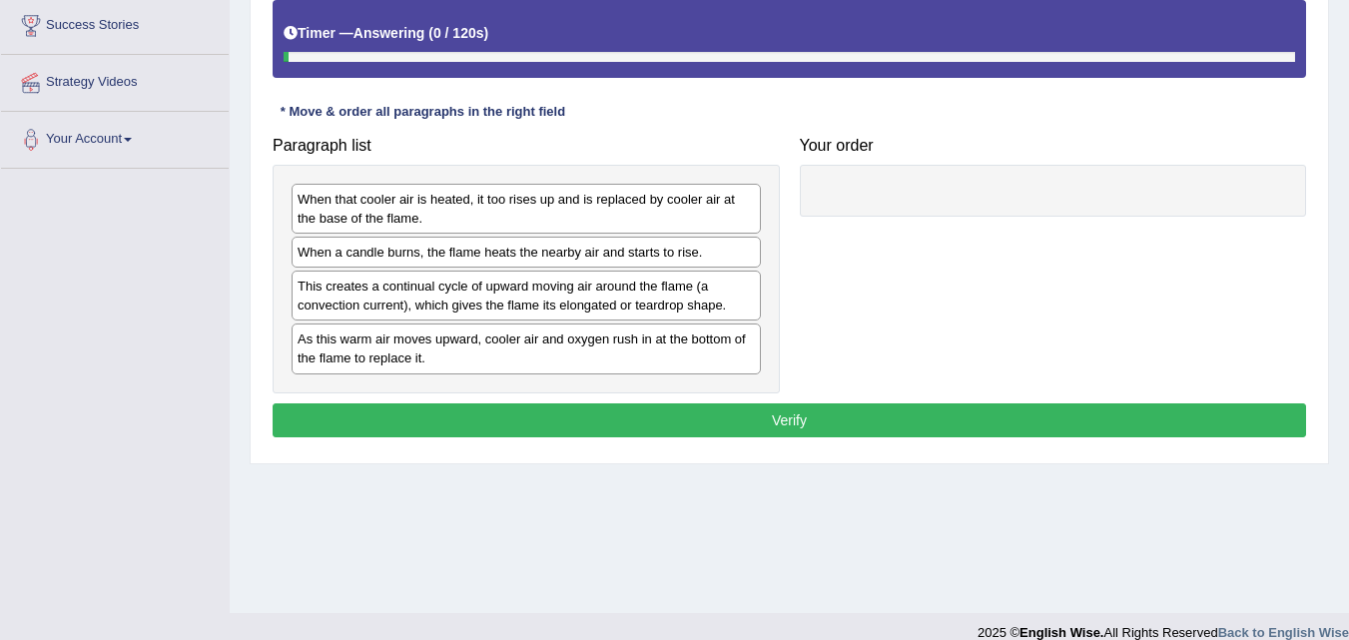
scroll to position [408, 0]
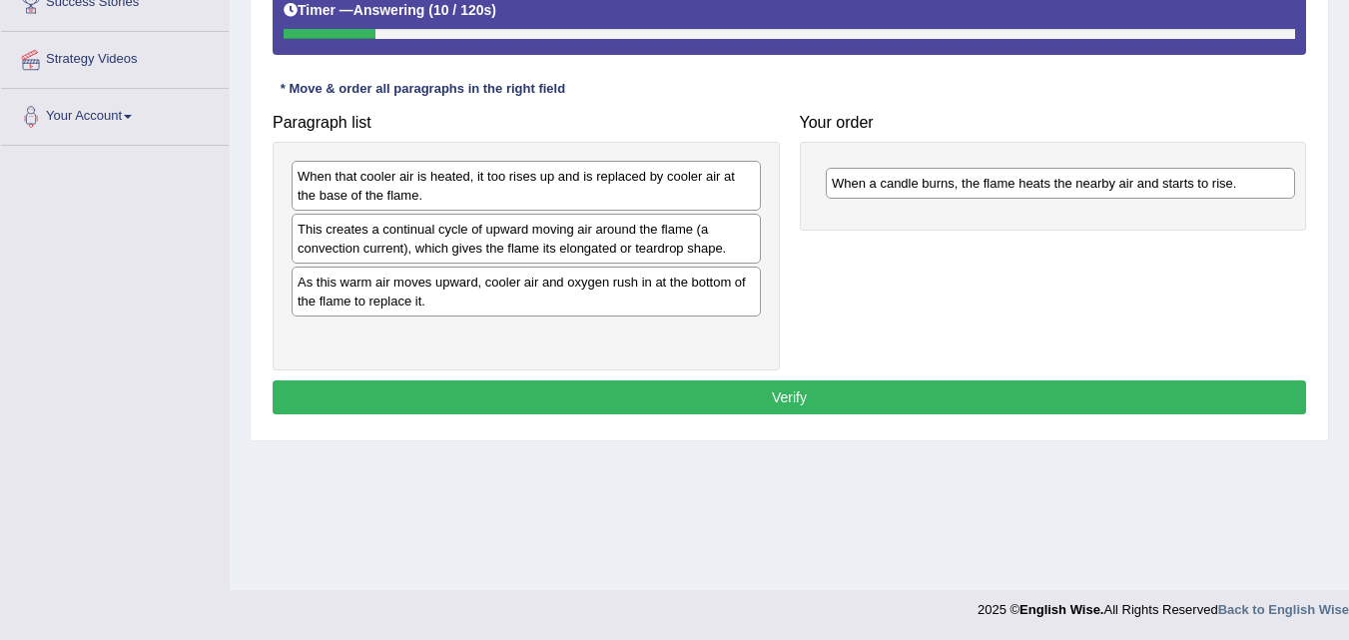
drag, startPoint x: 568, startPoint y: 233, endPoint x: 1085, endPoint y: 181, distance: 519.7
click at [1085, 181] on div "When a candle burns, the flame heats the nearby air and starts to rise." at bounding box center [1059, 183] width 469 height 31
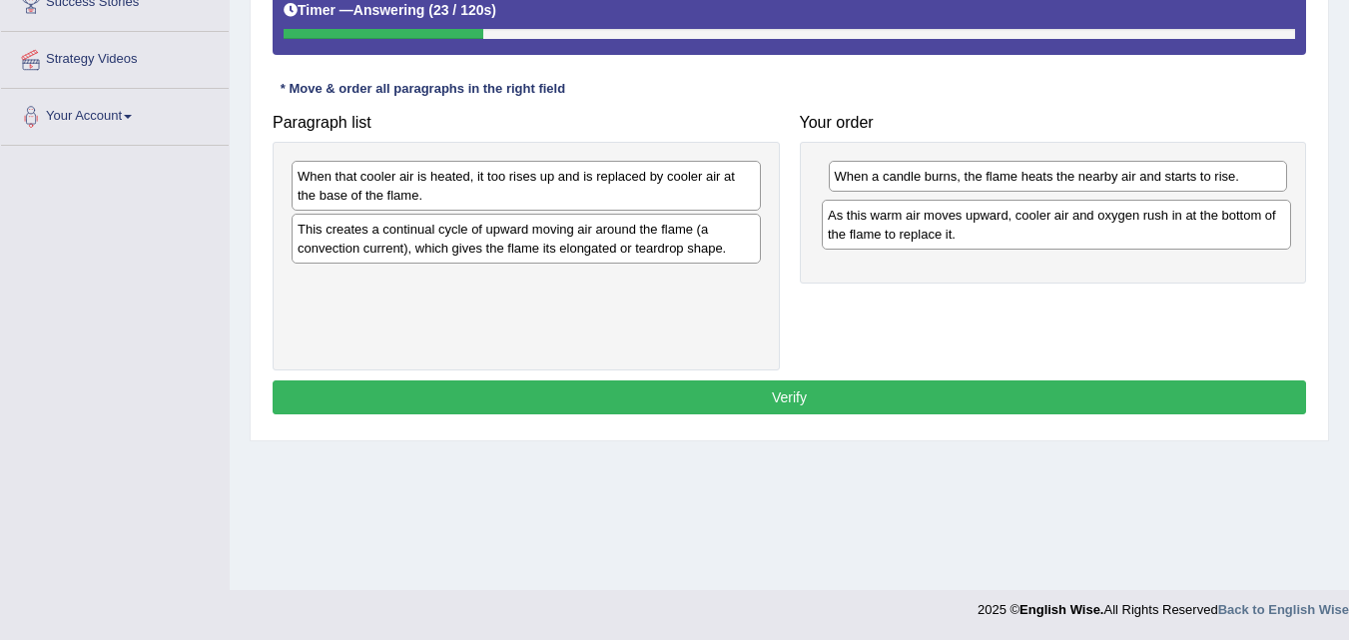
drag, startPoint x: 512, startPoint y: 306, endPoint x: 1042, endPoint y: 240, distance: 534.2
click at [1042, 240] on div "As this warm air moves upward, cooler air and oxygen rush in at the bottom of t…" at bounding box center [1056, 225] width 469 height 50
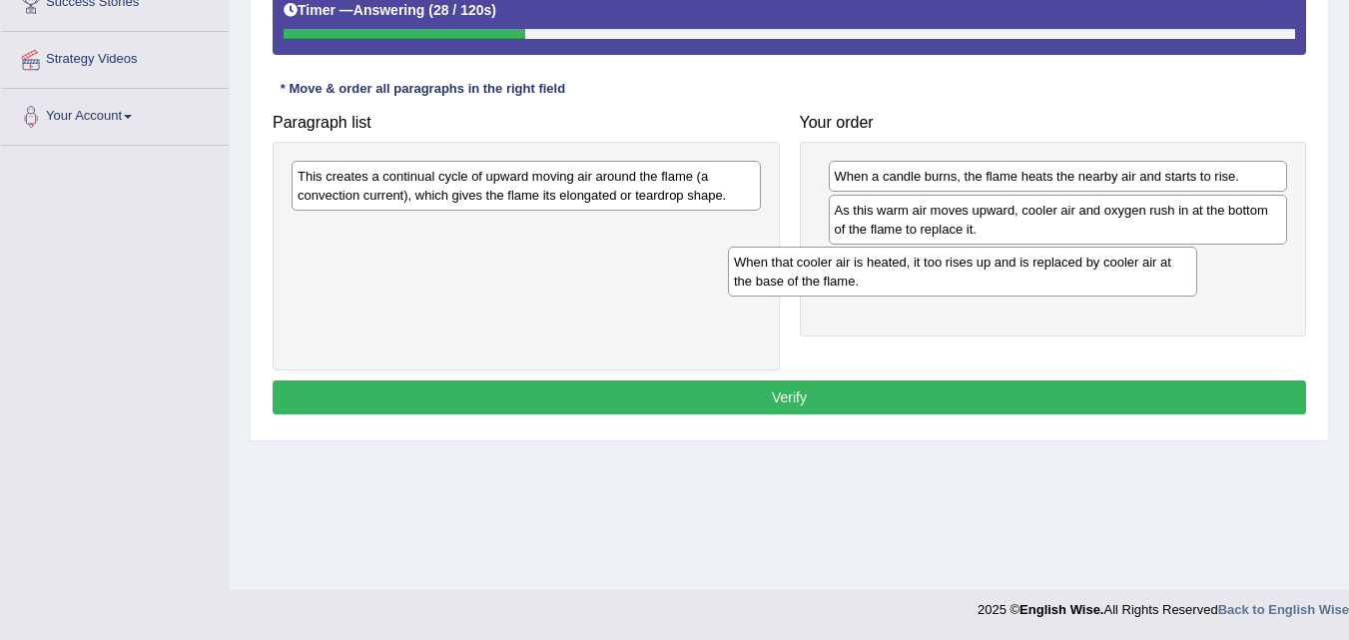
drag, startPoint x: 569, startPoint y: 194, endPoint x: 1006, endPoint y: 279, distance: 445.6
click at [1006, 279] on div "When that cooler air is heated, it too rises up and is replaced by cooler air a…" at bounding box center [962, 272] width 469 height 50
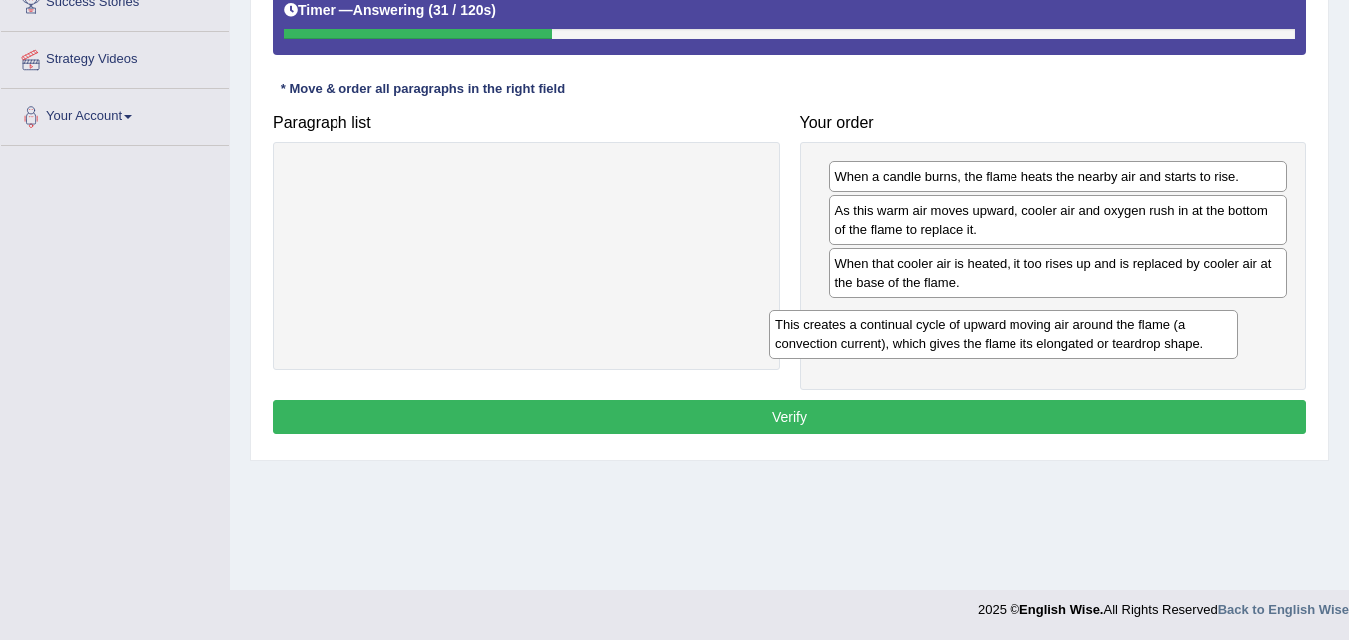
drag, startPoint x: 620, startPoint y: 189, endPoint x: 1086, endPoint y: 339, distance: 489.9
click at [1086, 340] on div "This creates a continual cycle of upward moving air around the flame (a convect…" at bounding box center [1003, 334] width 469 height 50
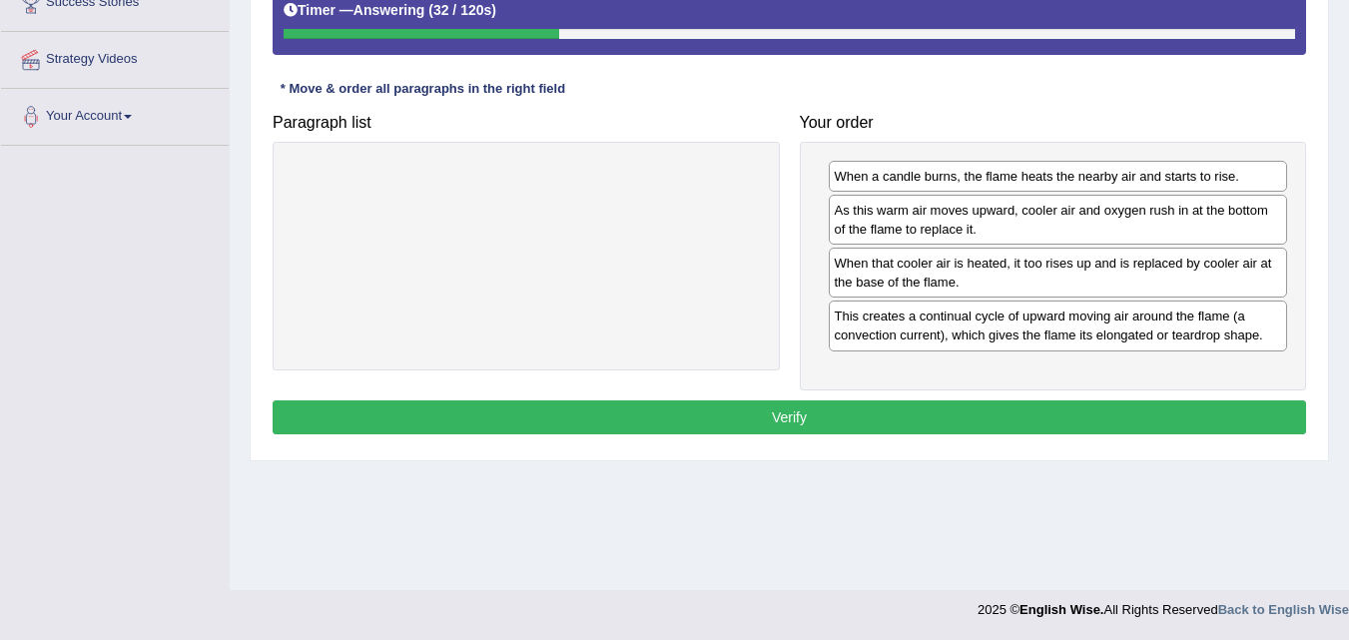
click at [825, 416] on button "Verify" at bounding box center [789, 417] width 1033 height 34
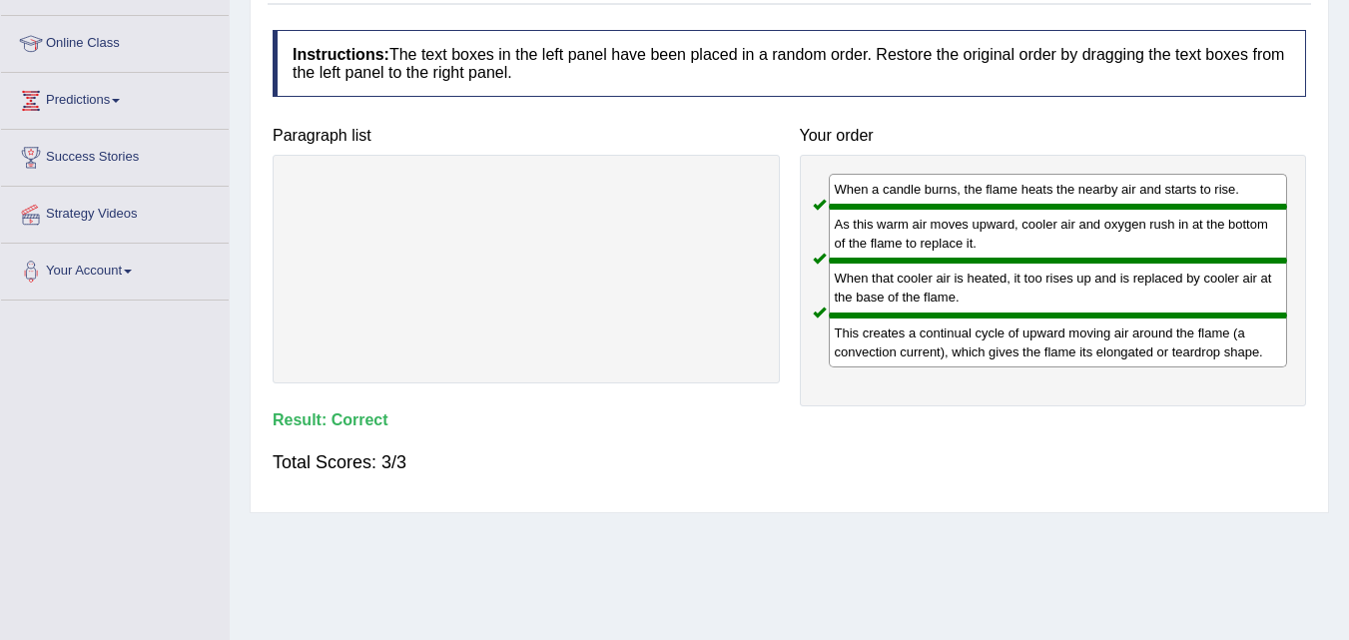
scroll to position [9, 0]
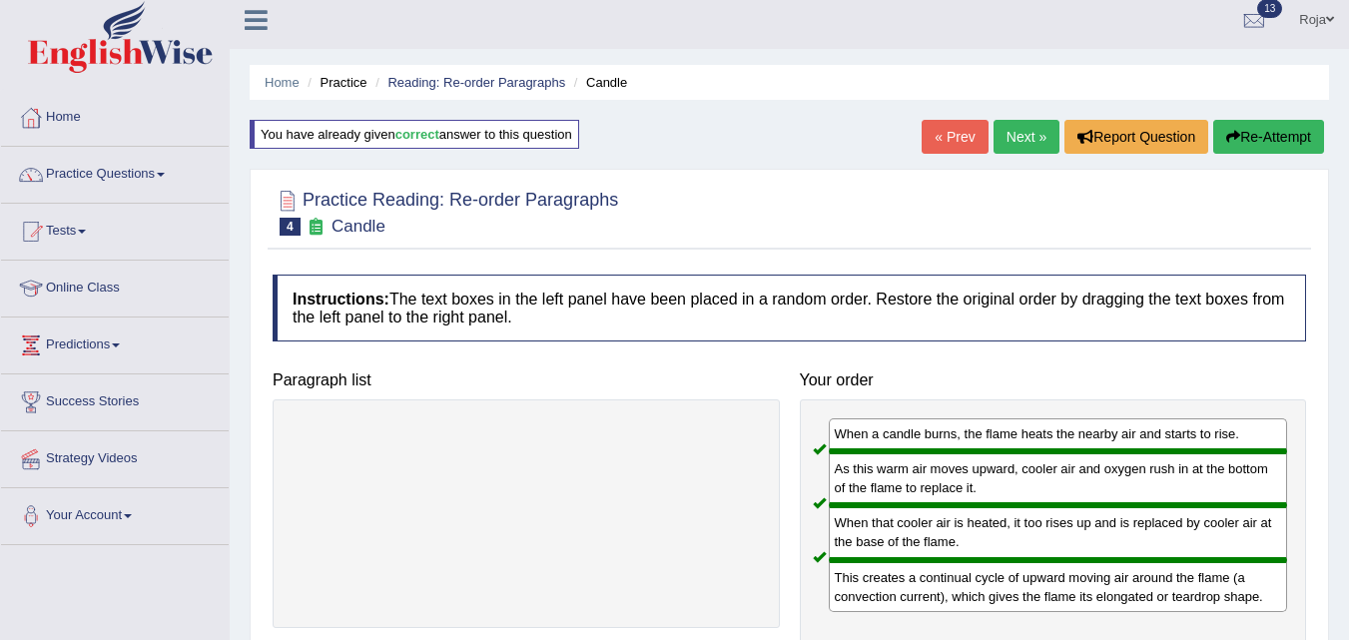
click at [993, 143] on link "Next »" at bounding box center [1026, 137] width 66 height 34
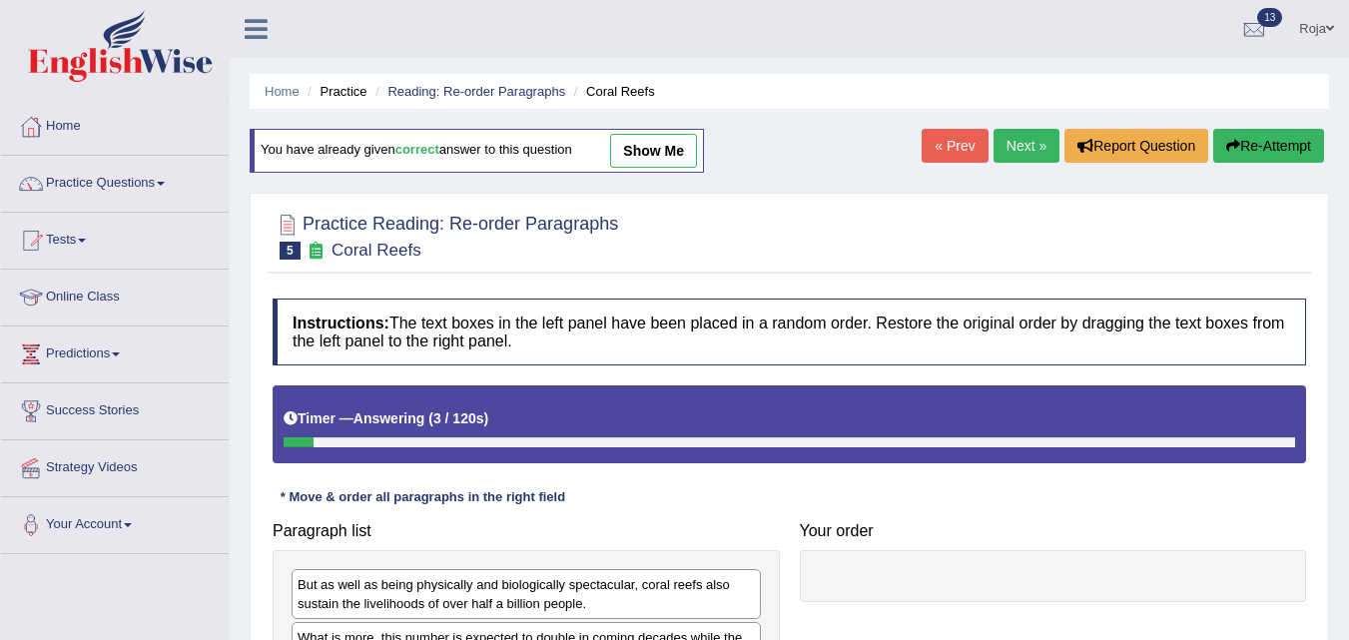
click at [438, 81] on ul "Home Practice Reading: Re-order Paragraphs Coral Reefs" at bounding box center [789, 91] width 1079 height 35
click at [435, 94] on link "Reading: Re-order Paragraphs" at bounding box center [476, 91] width 178 height 15
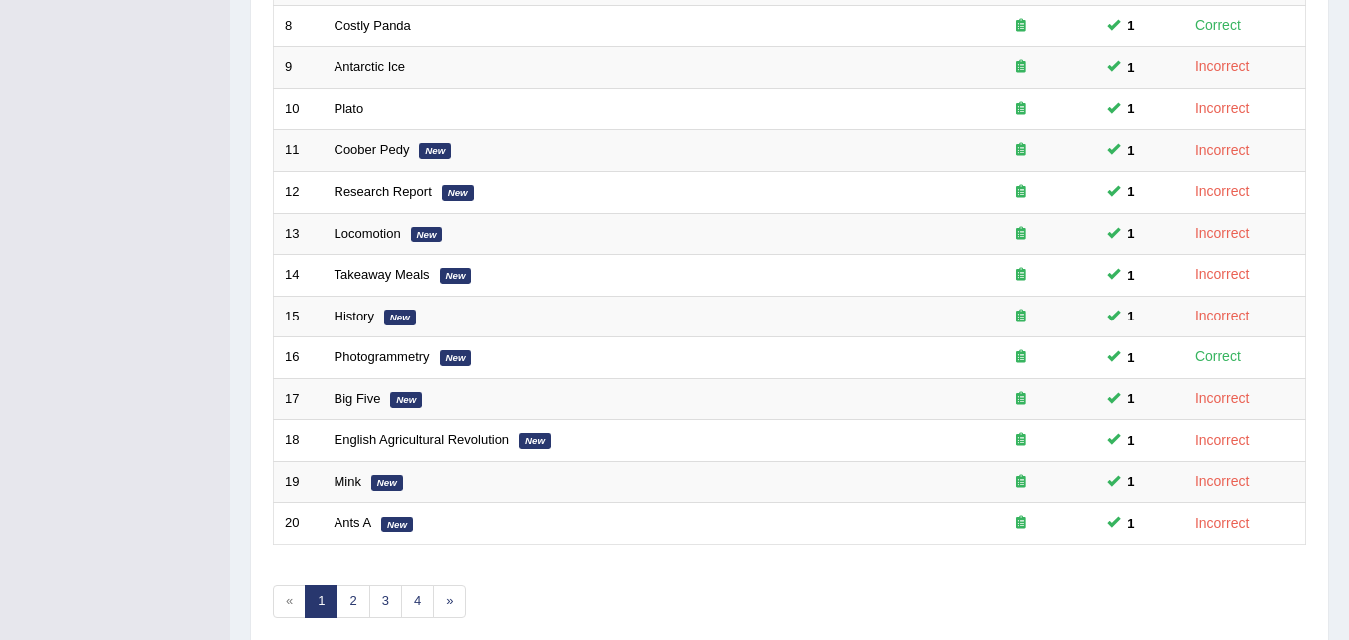
scroll to position [682, 0]
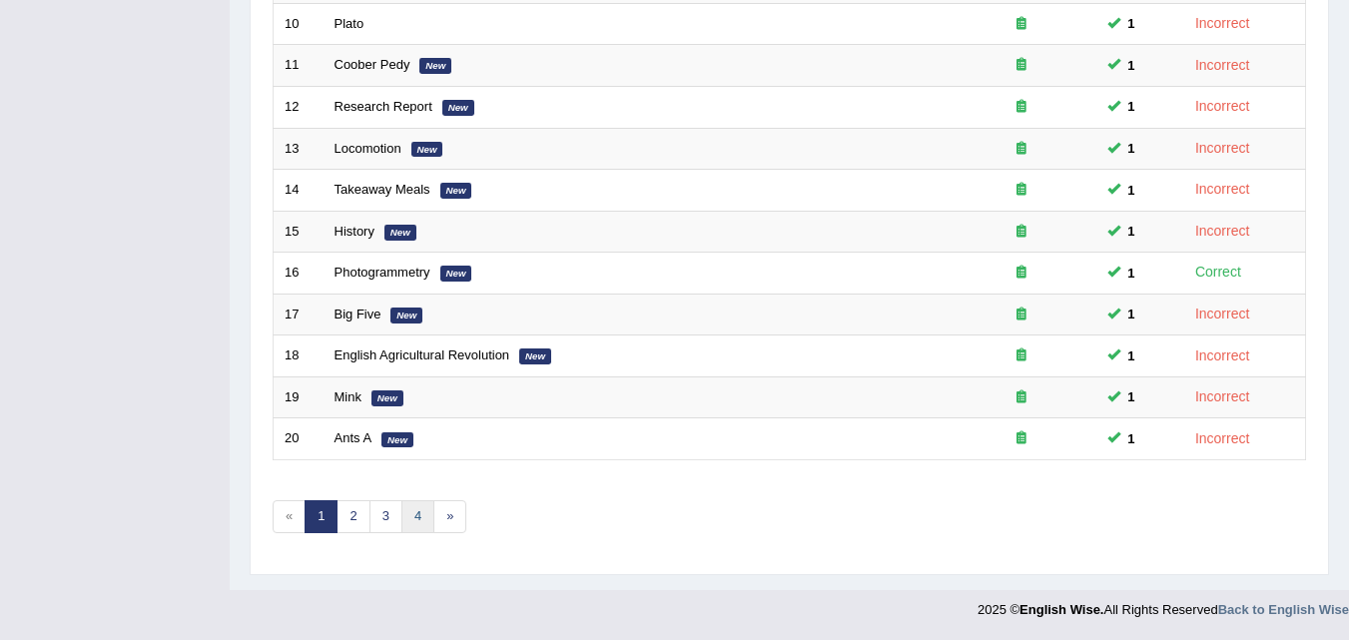
click at [423, 530] on link "4" at bounding box center [417, 516] width 33 height 33
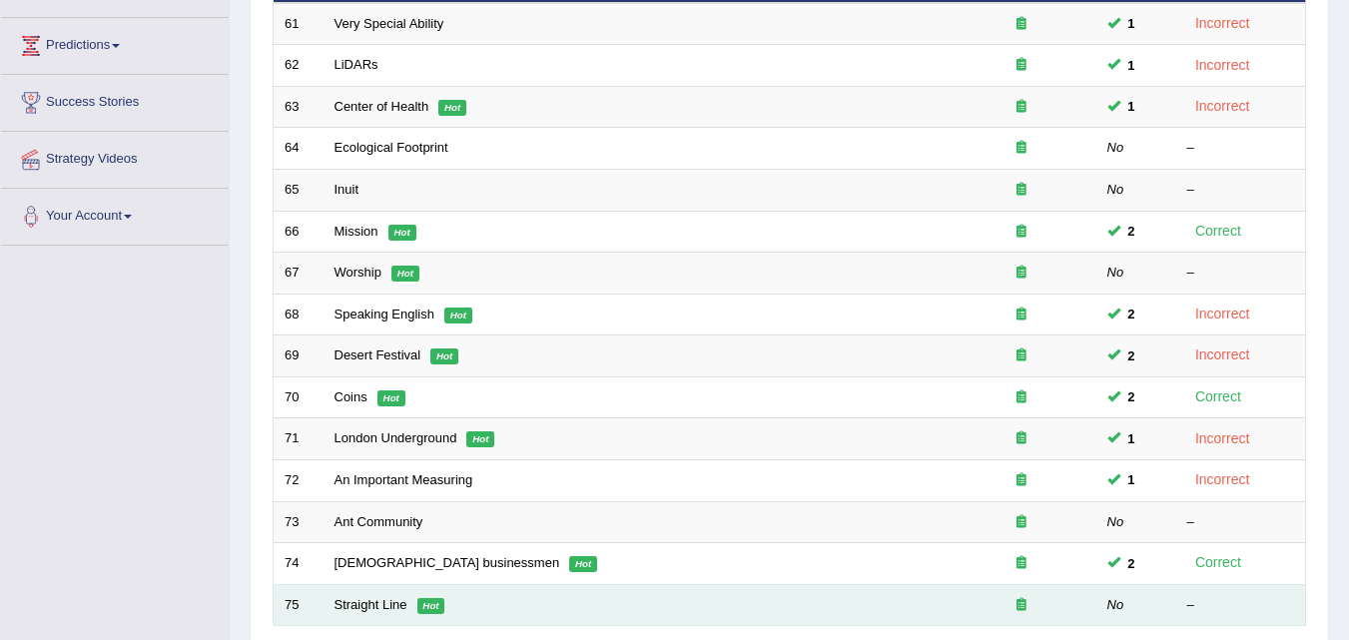
scroll to position [175, 0]
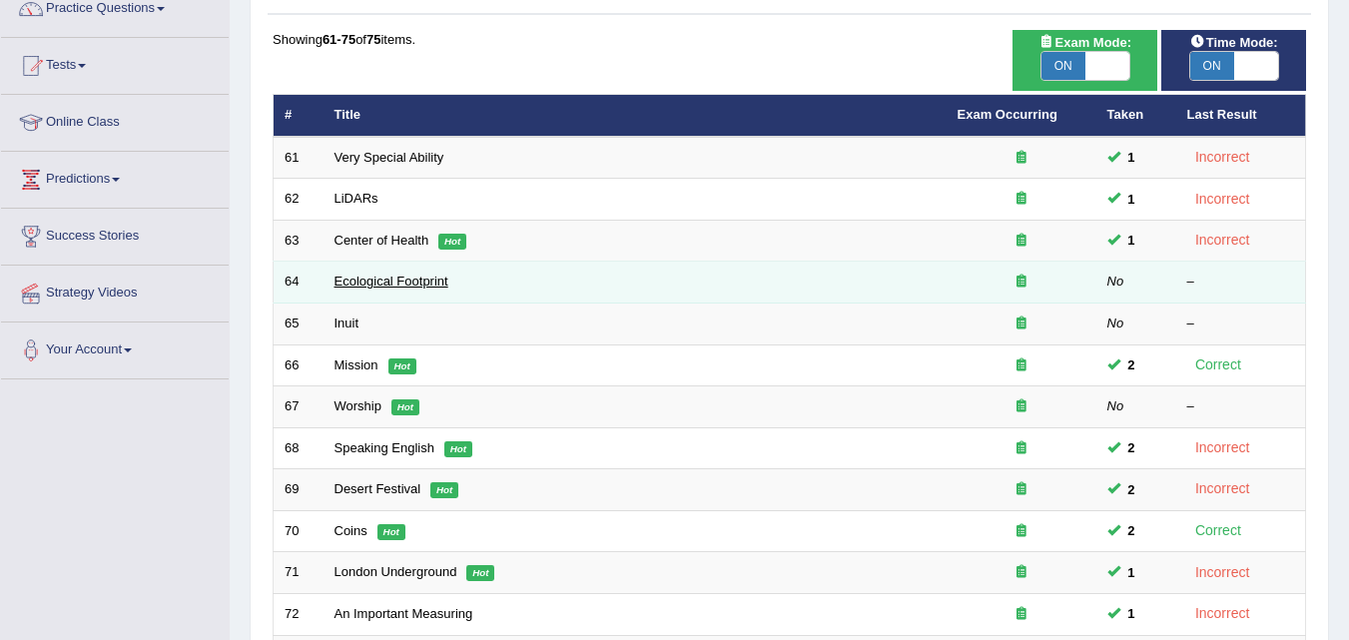
click at [372, 282] on link "Ecological Footprint" at bounding box center [391, 281] width 114 height 15
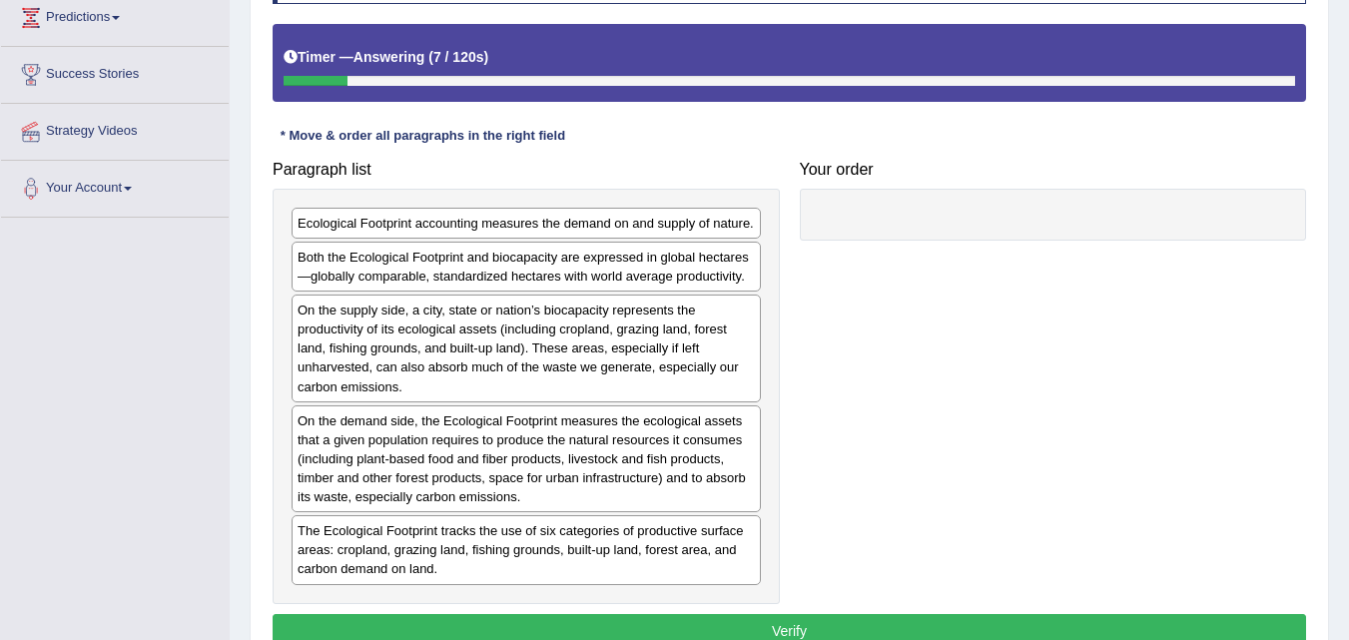
scroll to position [436, 0]
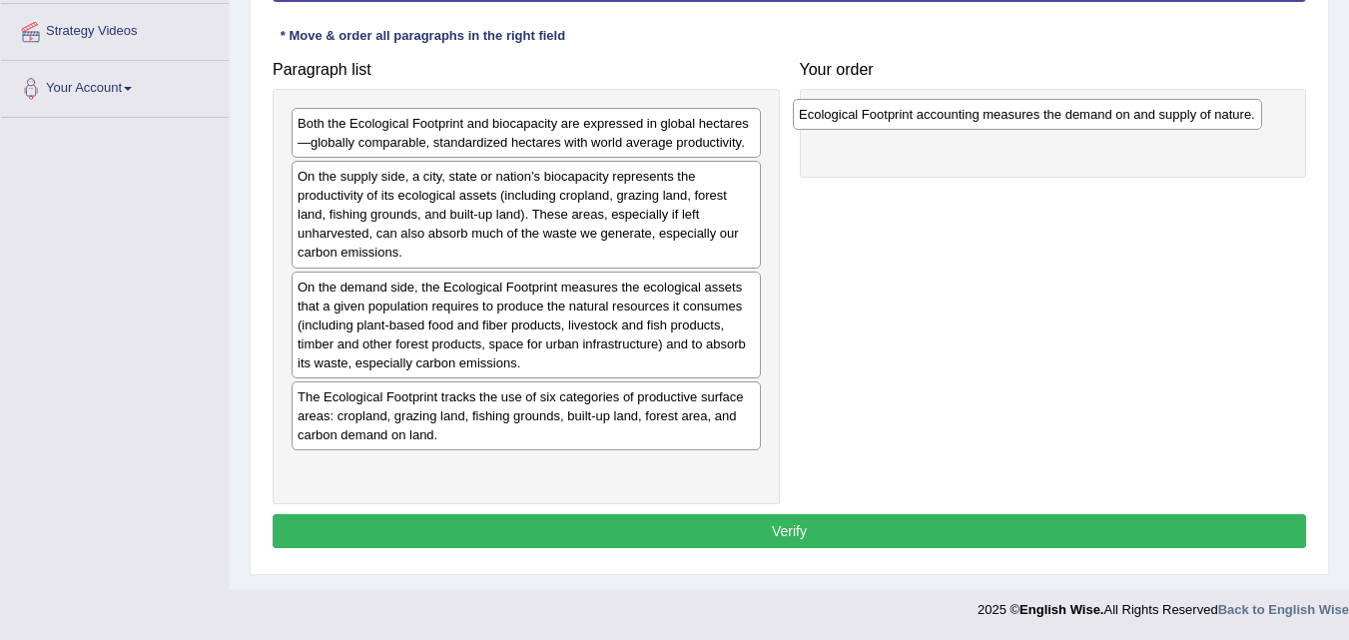
drag, startPoint x: 600, startPoint y: 124, endPoint x: 1101, endPoint y: 115, distance: 501.2
click at [1101, 115] on div "Ecological Footprint accounting measures the demand on and supply of nature." at bounding box center [1027, 114] width 469 height 31
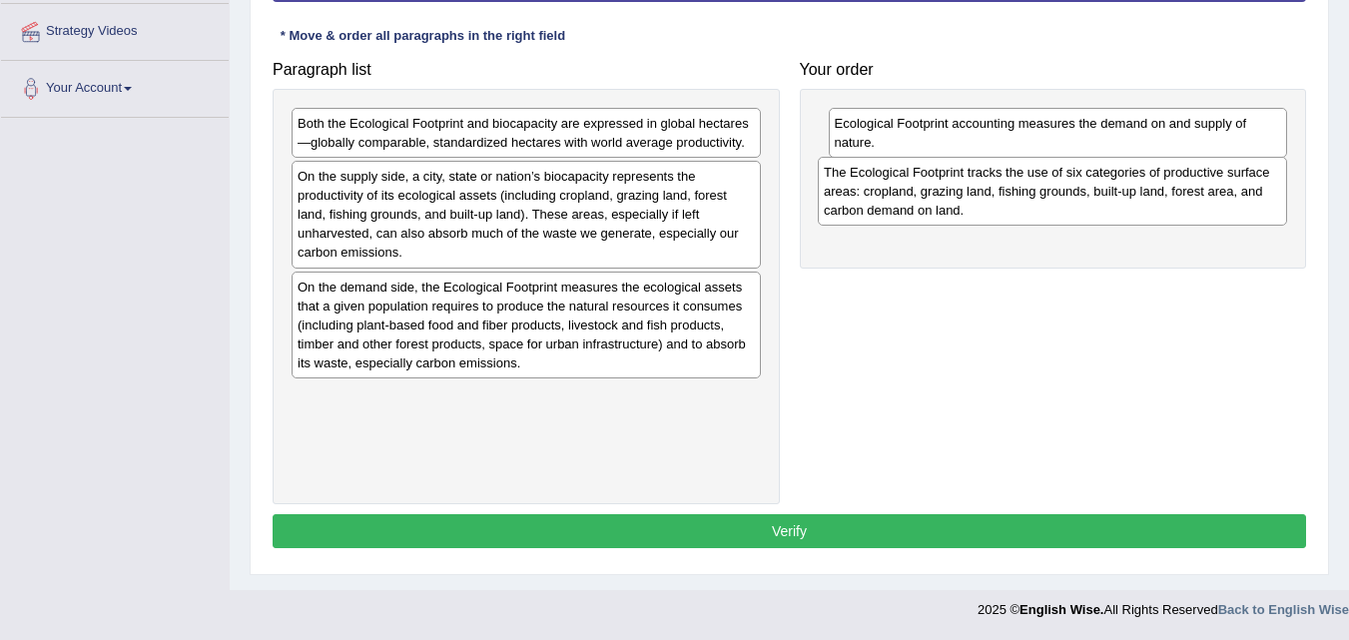
drag, startPoint x: 556, startPoint y: 429, endPoint x: 1082, endPoint y: 205, distance: 572.0
click at [1082, 205] on div "The Ecological Footprint tracks the use of six categories of productive surface…" at bounding box center [1052, 191] width 469 height 69
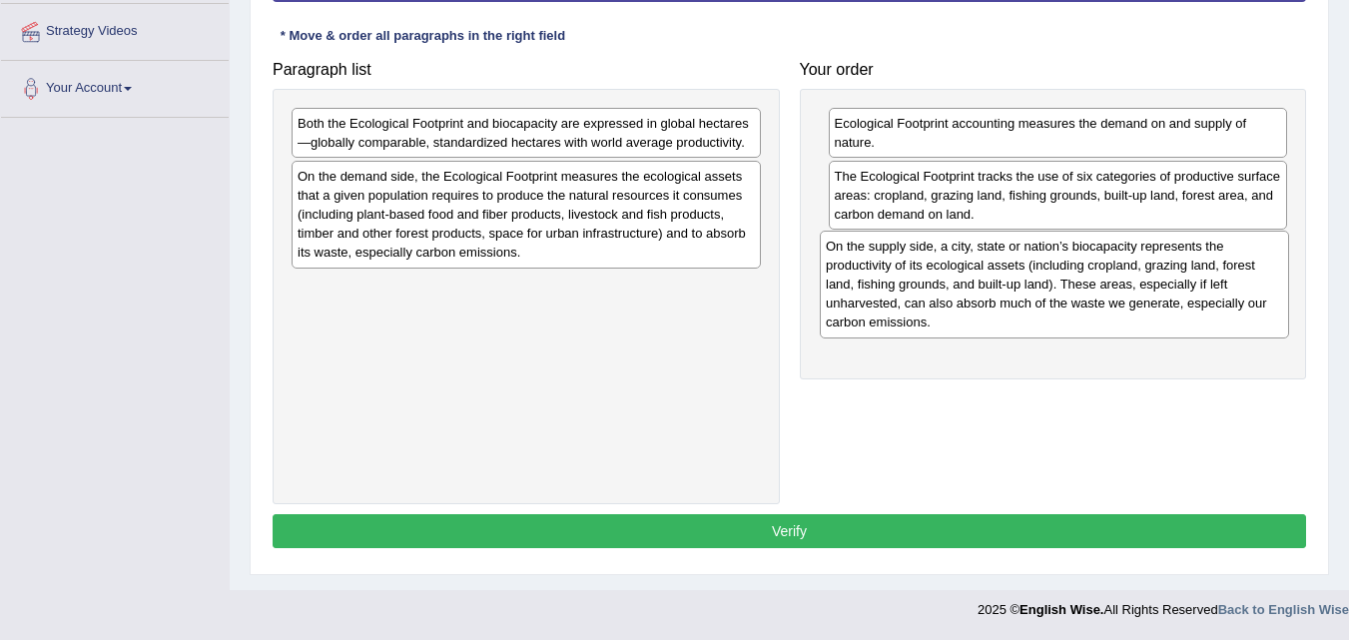
drag, startPoint x: 675, startPoint y: 242, endPoint x: 1203, endPoint y: 309, distance: 532.4
click at [1203, 309] on div "On the supply side, a city, state or nation’s biocapacity represents the produc…" at bounding box center [1054, 285] width 469 height 108
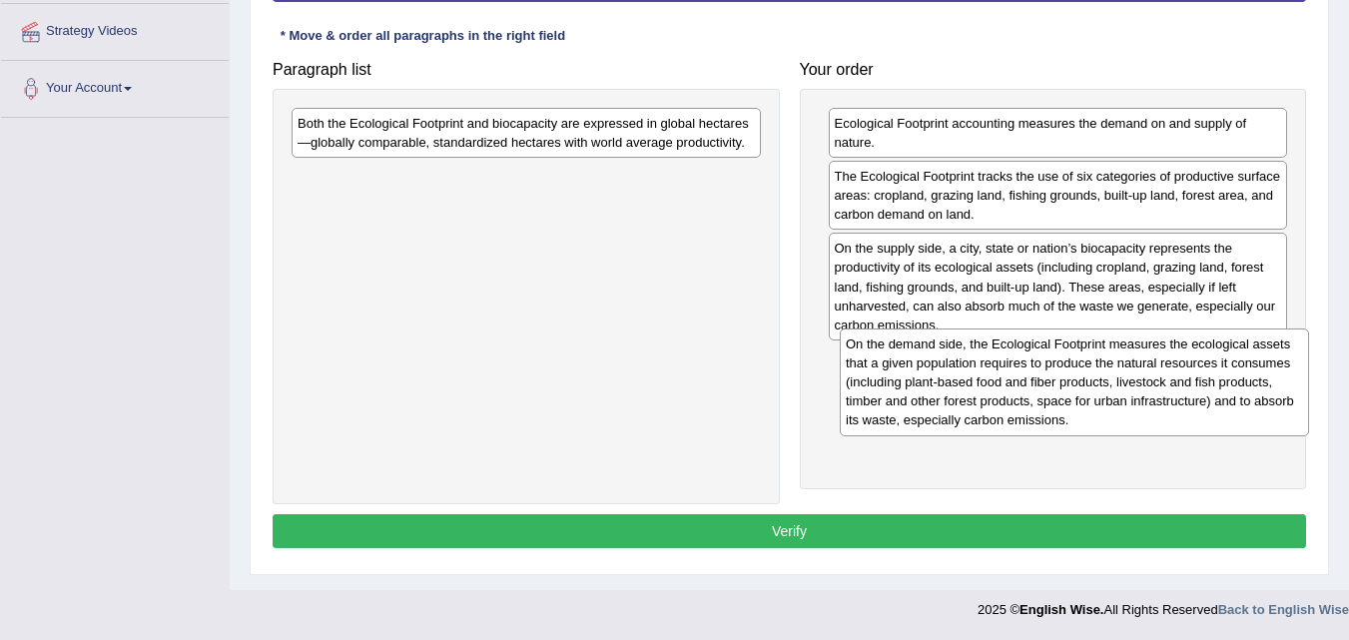
drag, startPoint x: 530, startPoint y: 233, endPoint x: 1076, endPoint y: 401, distance: 571.5
click at [1076, 401] on div "On the demand side, the Ecological Footprint measures the ecological assets tha…" at bounding box center [1073, 382] width 469 height 108
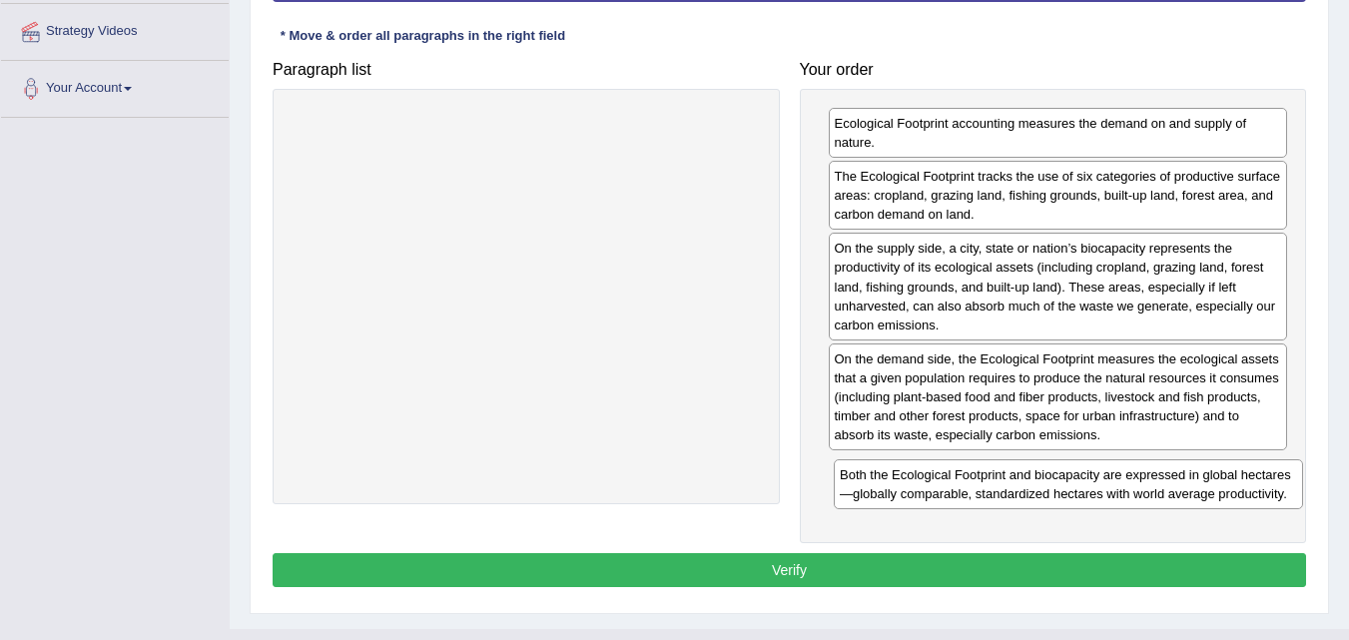
drag, startPoint x: 567, startPoint y: 139, endPoint x: 1109, endPoint y: 489, distance: 645.4
click at [1109, 489] on div "Both the Ecological Footprint and biocapacity are expressed in global hectares—…" at bounding box center [1067, 484] width 469 height 50
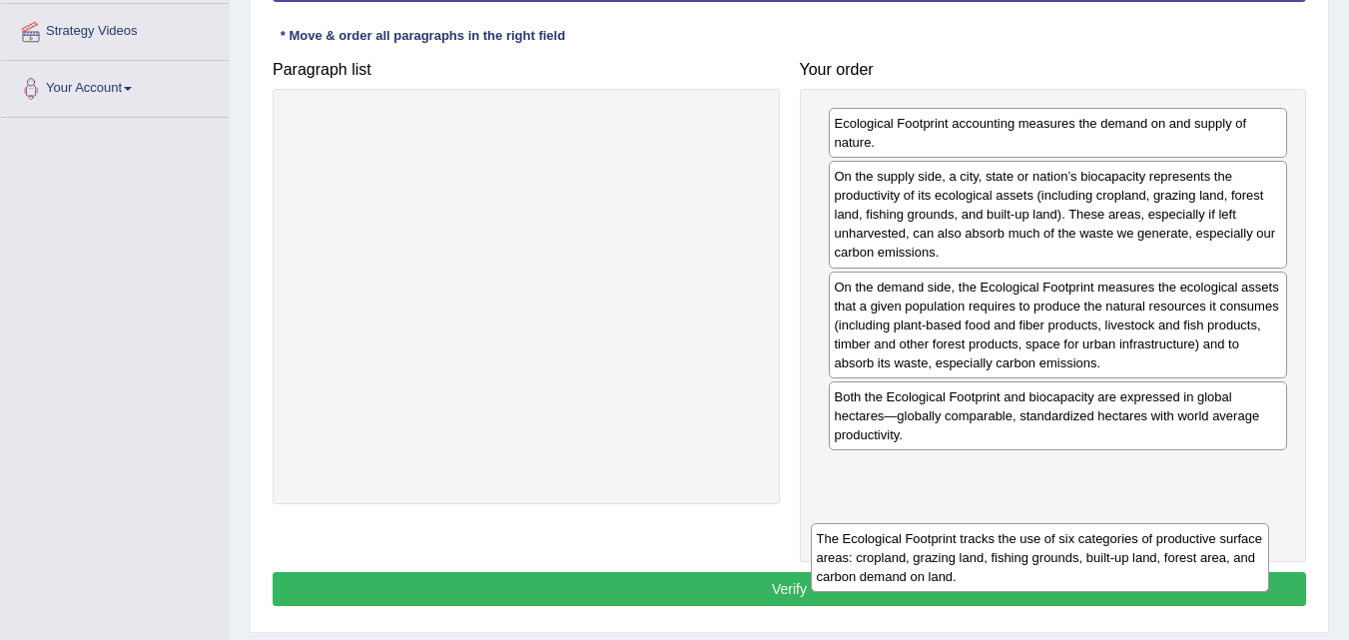
drag, startPoint x: 962, startPoint y: 210, endPoint x: 955, endPoint y: 512, distance: 302.5
click at [953, 523] on div "The Ecological Footprint tracks the use of six categories of productive surface…" at bounding box center [1040, 557] width 459 height 69
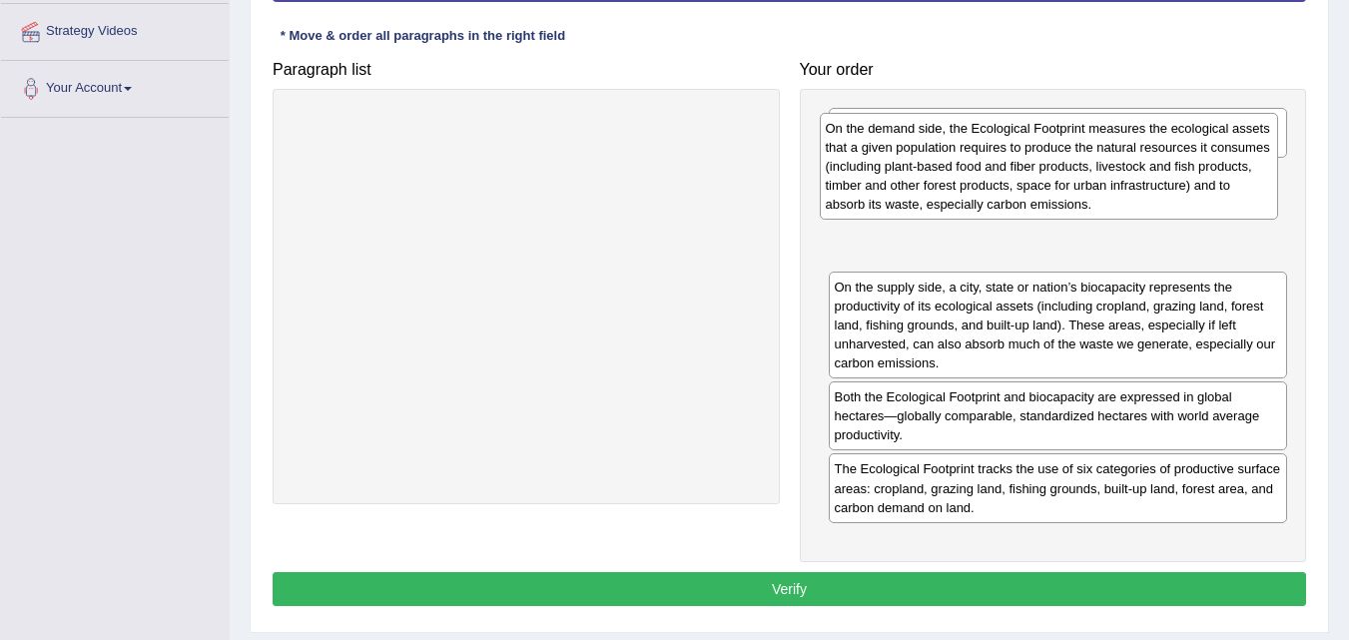
drag, startPoint x: 974, startPoint y: 339, endPoint x: 961, endPoint y: 181, distance: 159.2
click at [961, 181] on div "On the demand side, the Ecological Footprint measures the ecological assets tha…" at bounding box center [1049, 167] width 459 height 108
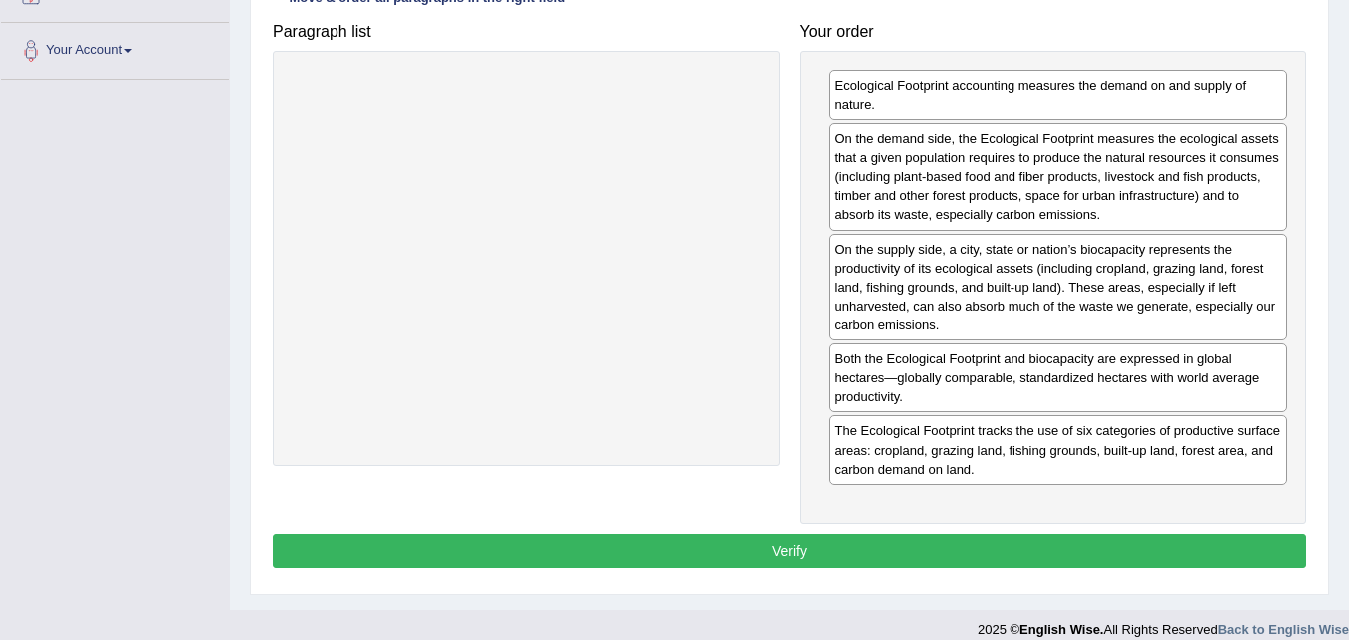
scroll to position [494, 0]
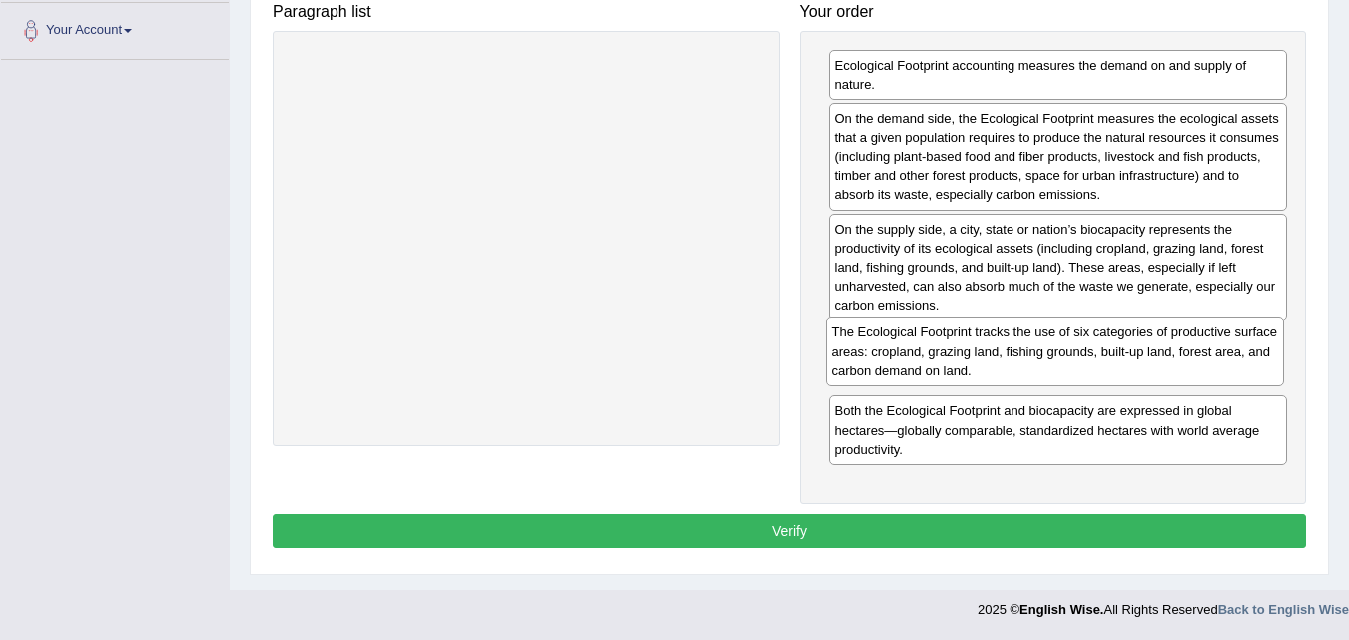
drag, startPoint x: 930, startPoint y: 448, endPoint x: 927, endPoint y: 369, distance: 78.9
click at [927, 369] on div "The Ecological Footprint tracks the use of six categories of productive surface…" at bounding box center [1054, 350] width 459 height 69
click at [955, 542] on button "Verify" at bounding box center [789, 531] width 1033 height 34
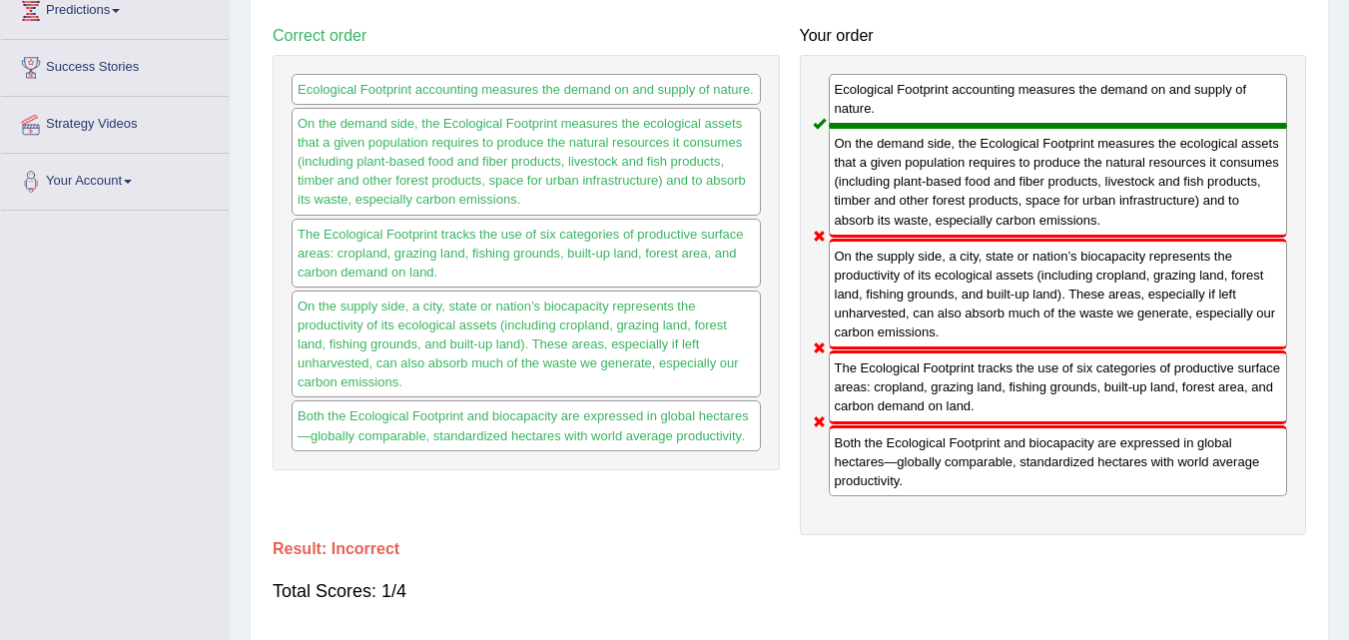
scroll to position [308, 0]
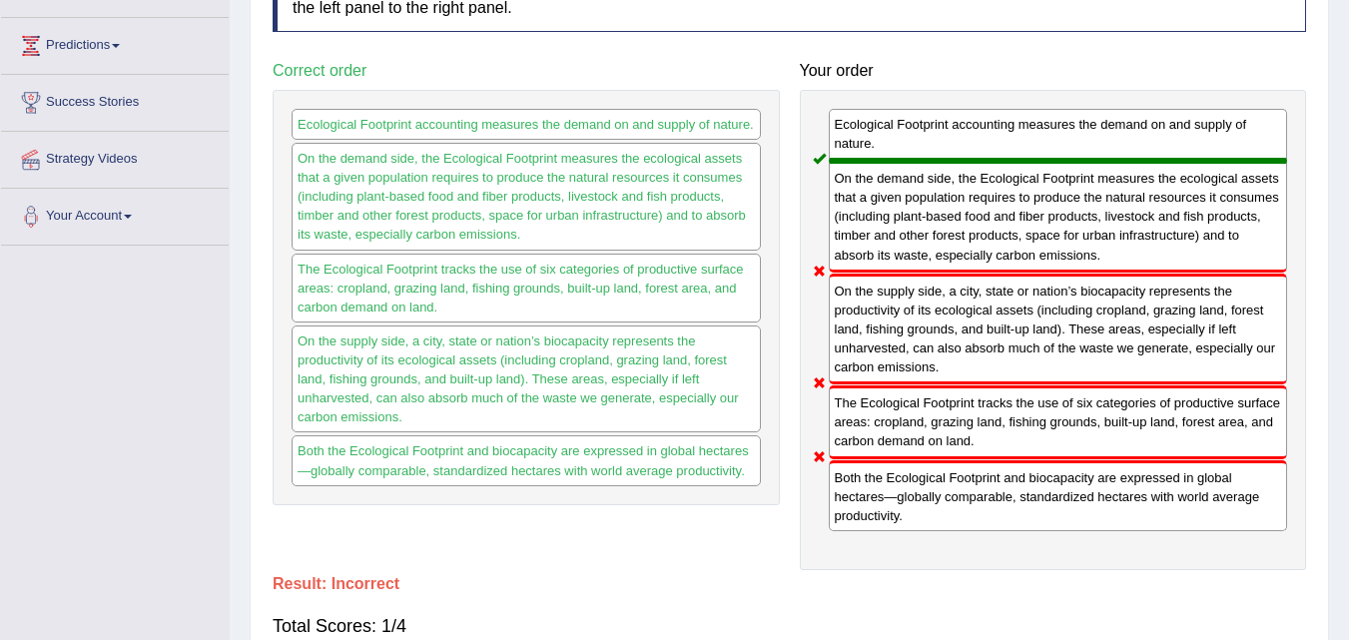
click at [922, 234] on div "On the demand side, the Ecological Footprint measures the ecological assets tha…" at bounding box center [1057, 217] width 459 height 112
click at [949, 440] on div "The Ecological Footprint tracks the use of six categories of productive surface…" at bounding box center [1057, 421] width 459 height 73
click at [1033, 502] on div "Both the Ecological Footprint and biocapacity are expressed in global hectares—…" at bounding box center [1057, 495] width 459 height 71
click at [1034, 502] on div "Both the Ecological Footprint and biocapacity are expressed in global hectares—…" at bounding box center [1057, 495] width 459 height 71
drag, startPoint x: 994, startPoint y: 319, endPoint x: 1030, endPoint y: 328, distance: 37.0
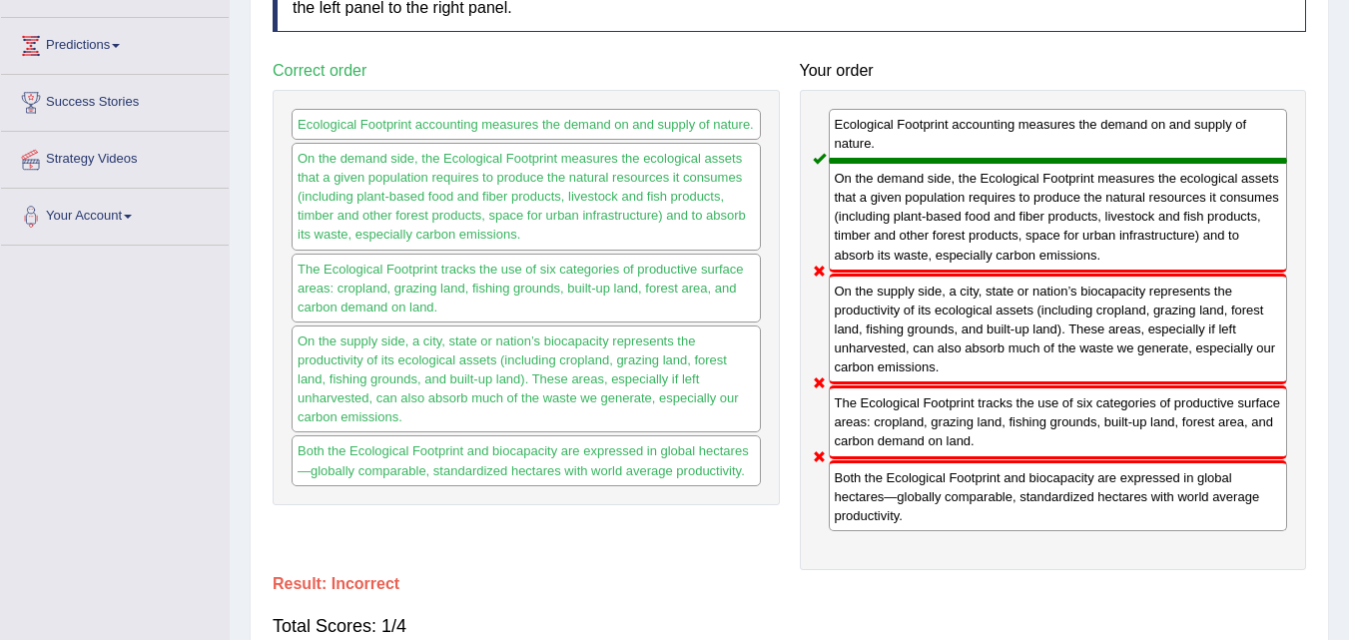
click at [1027, 333] on div "On the supply side, a city, state or nation’s biocapacity represents the produc…" at bounding box center [1057, 330] width 459 height 112
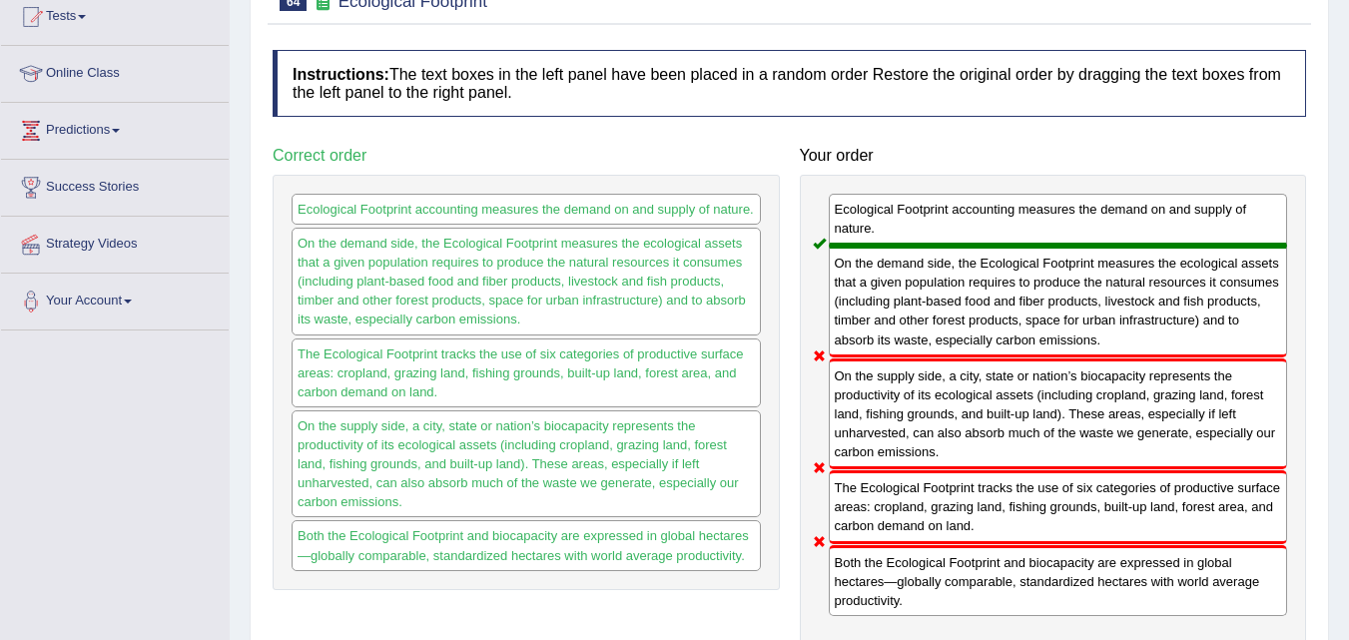
scroll to position [0, 0]
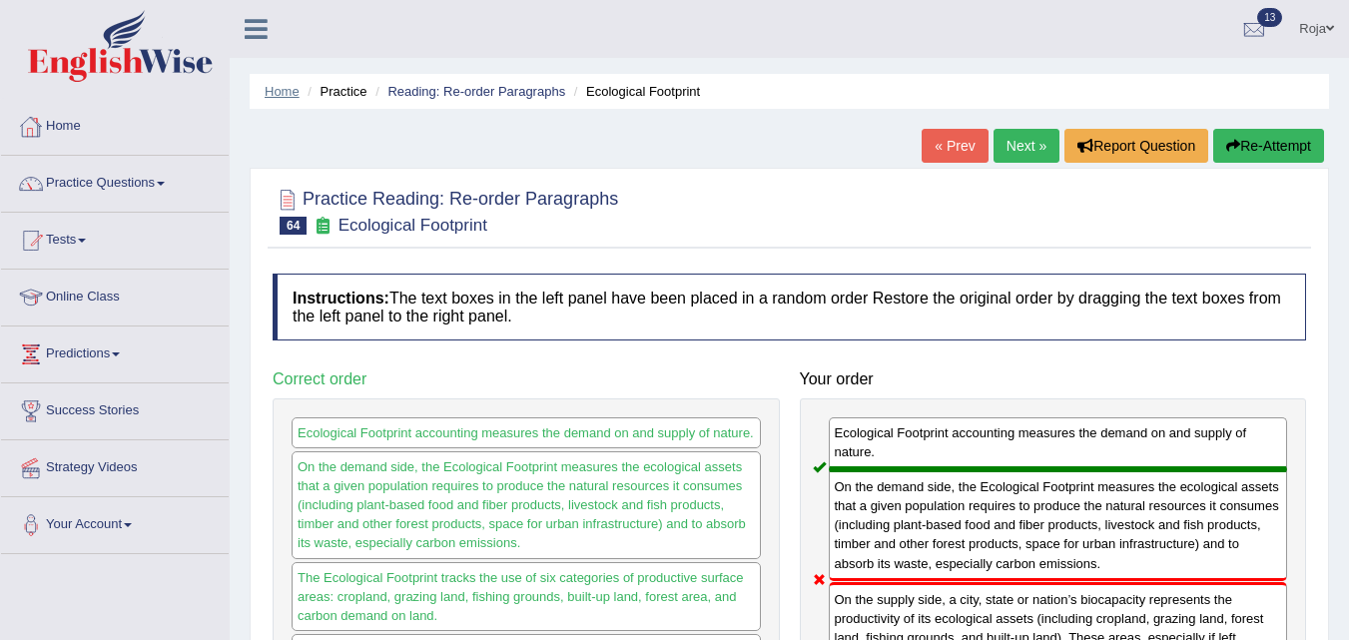
click at [278, 94] on link "Home" at bounding box center [282, 91] width 35 height 15
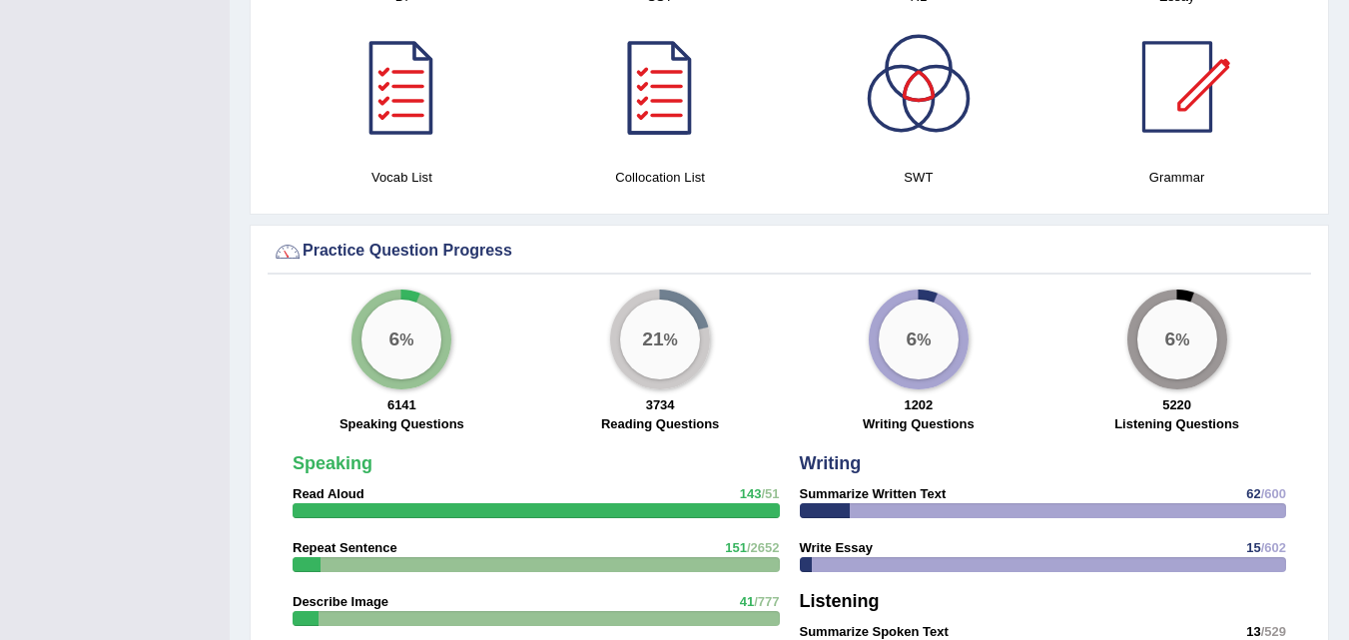
scroll to position [1198, 0]
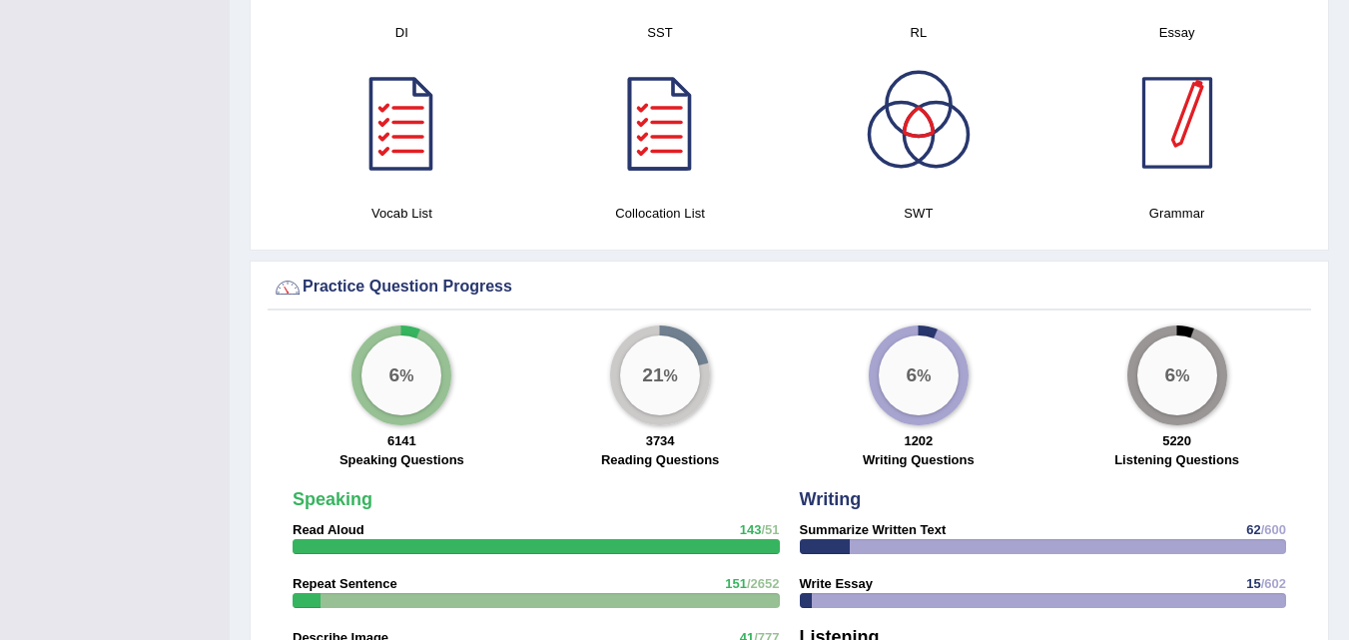
click at [1132, 152] on div at bounding box center [1177, 123] width 140 height 140
click at [1202, 182] on div at bounding box center [1177, 123] width 140 height 140
